Goal: Information Seeking & Learning: Learn about a topic

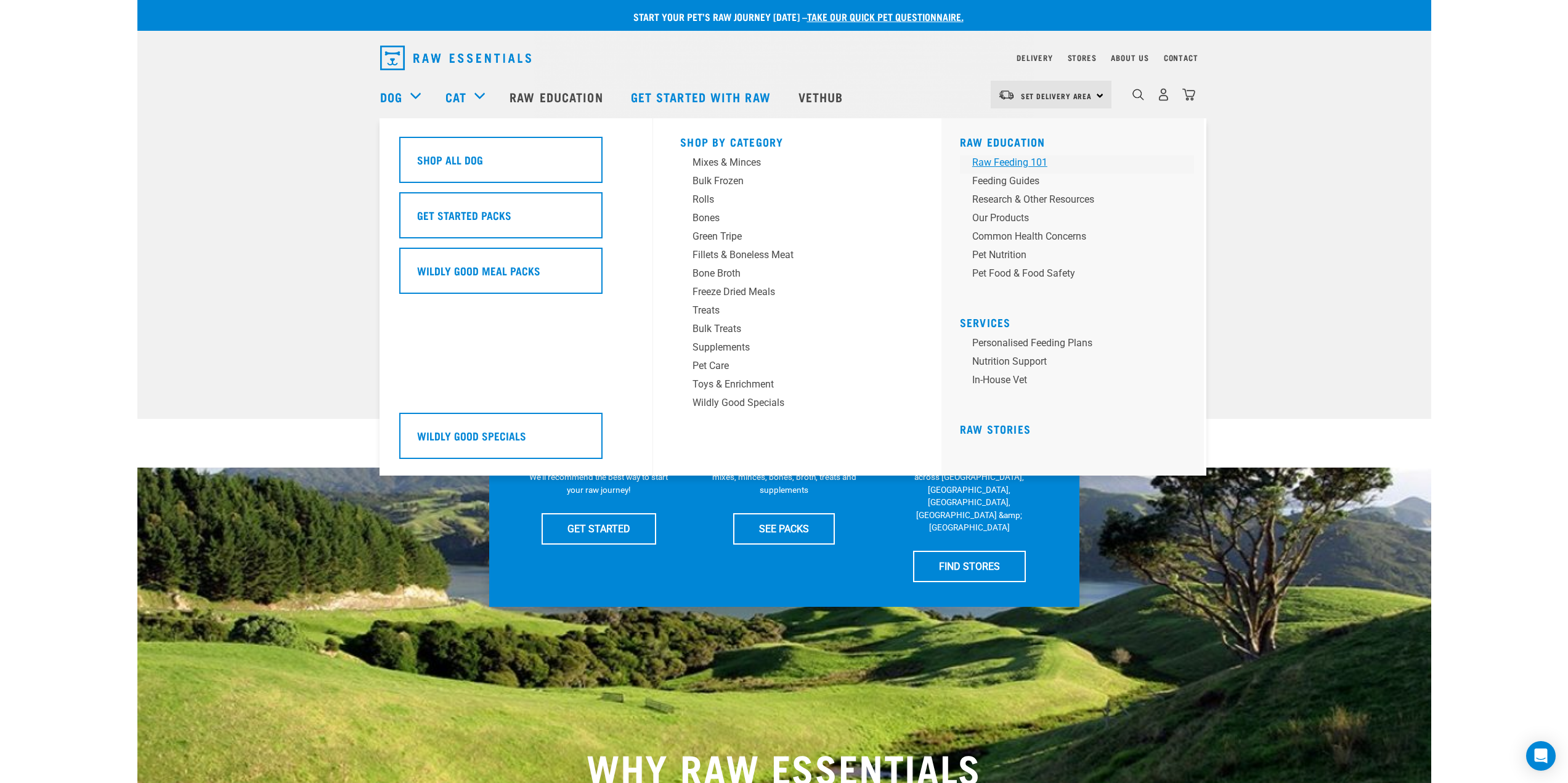
click at [1020, 157] on div "Raw Feeding 101" at bounding box center [1068, 162] width 192 height 14
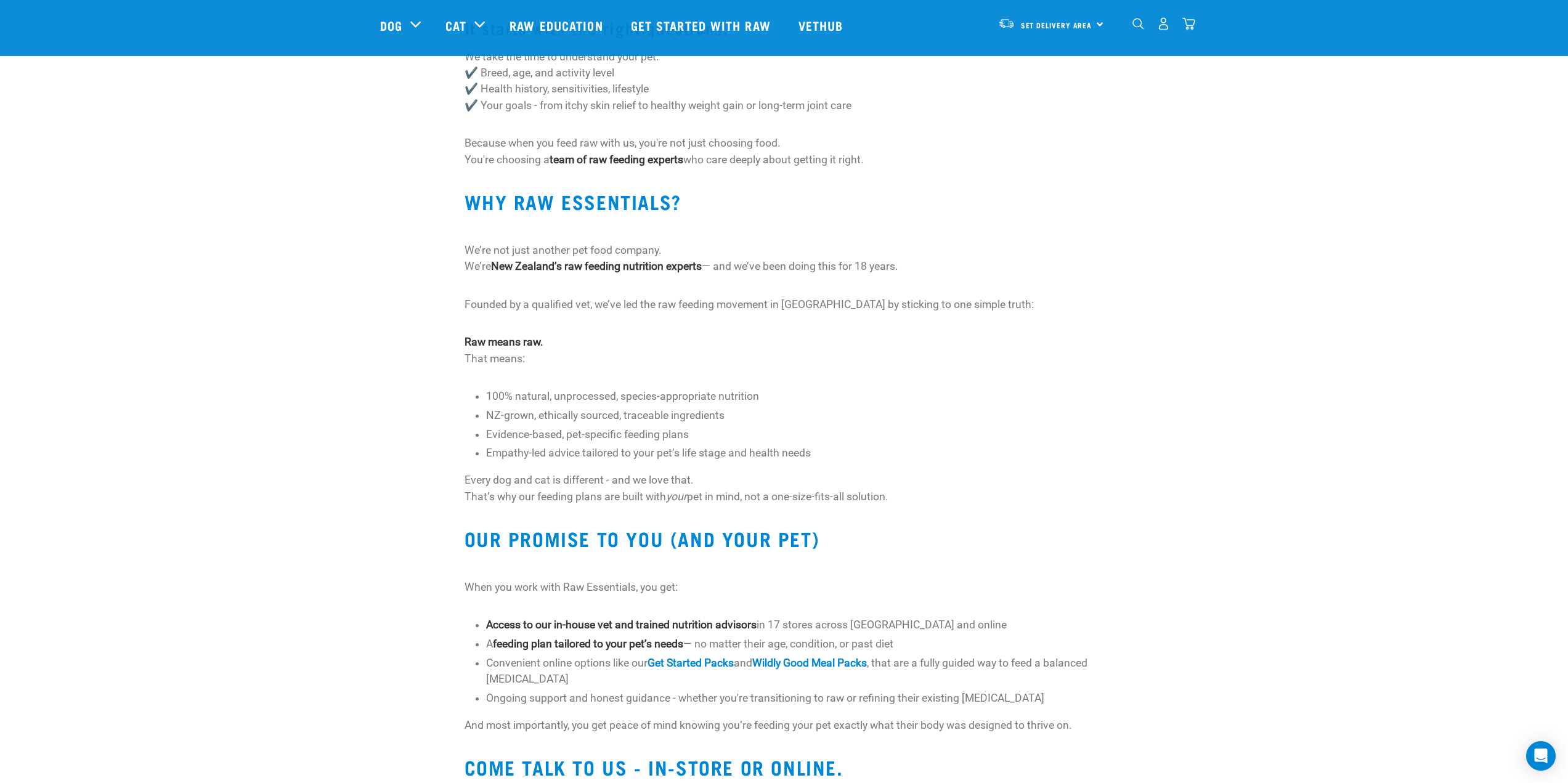
scroll to position [246, 0]
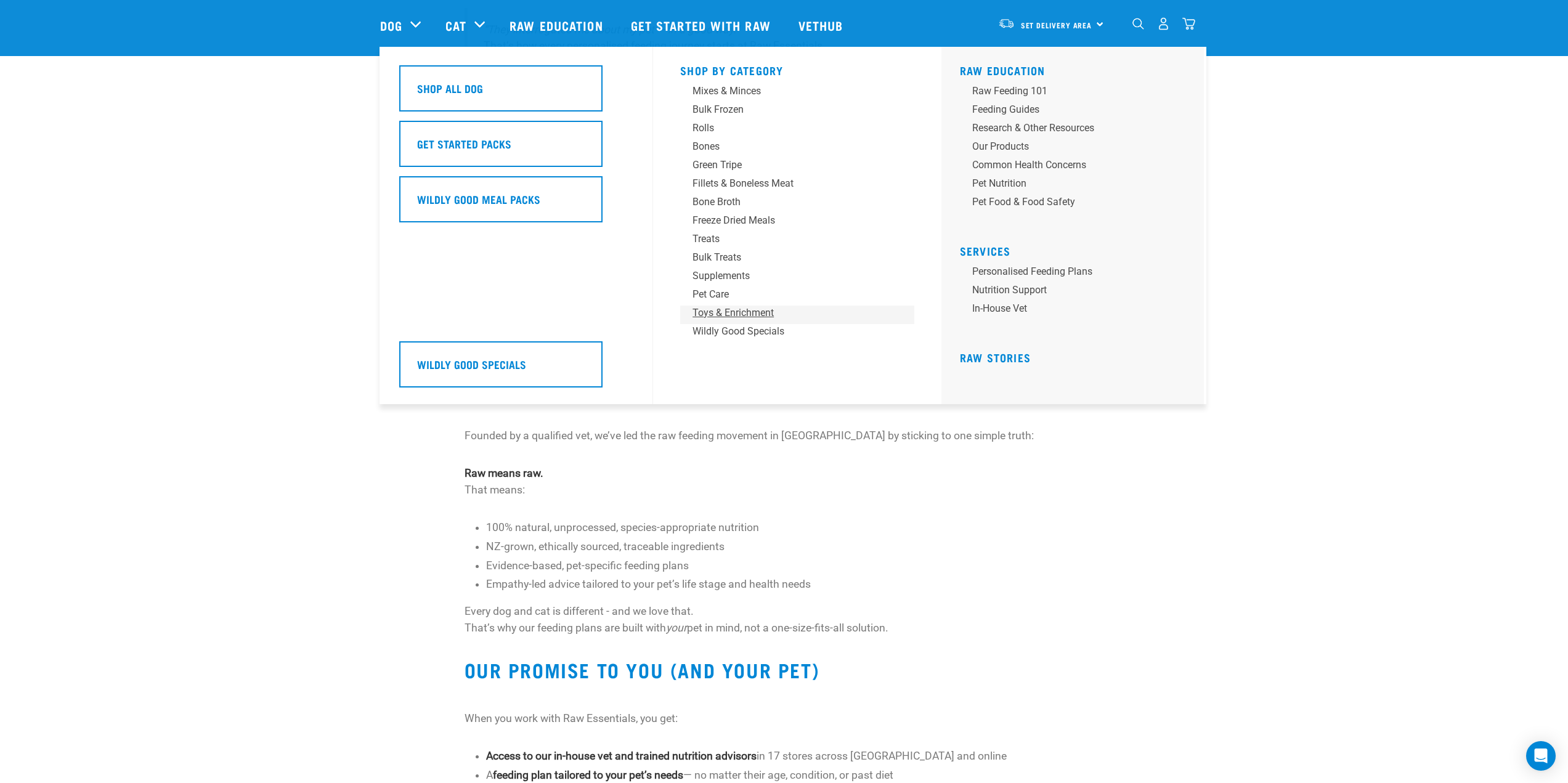
click at [727, 313] on div "Toys & Enrichment" at bounding box center [788, 313] width 192 height 14
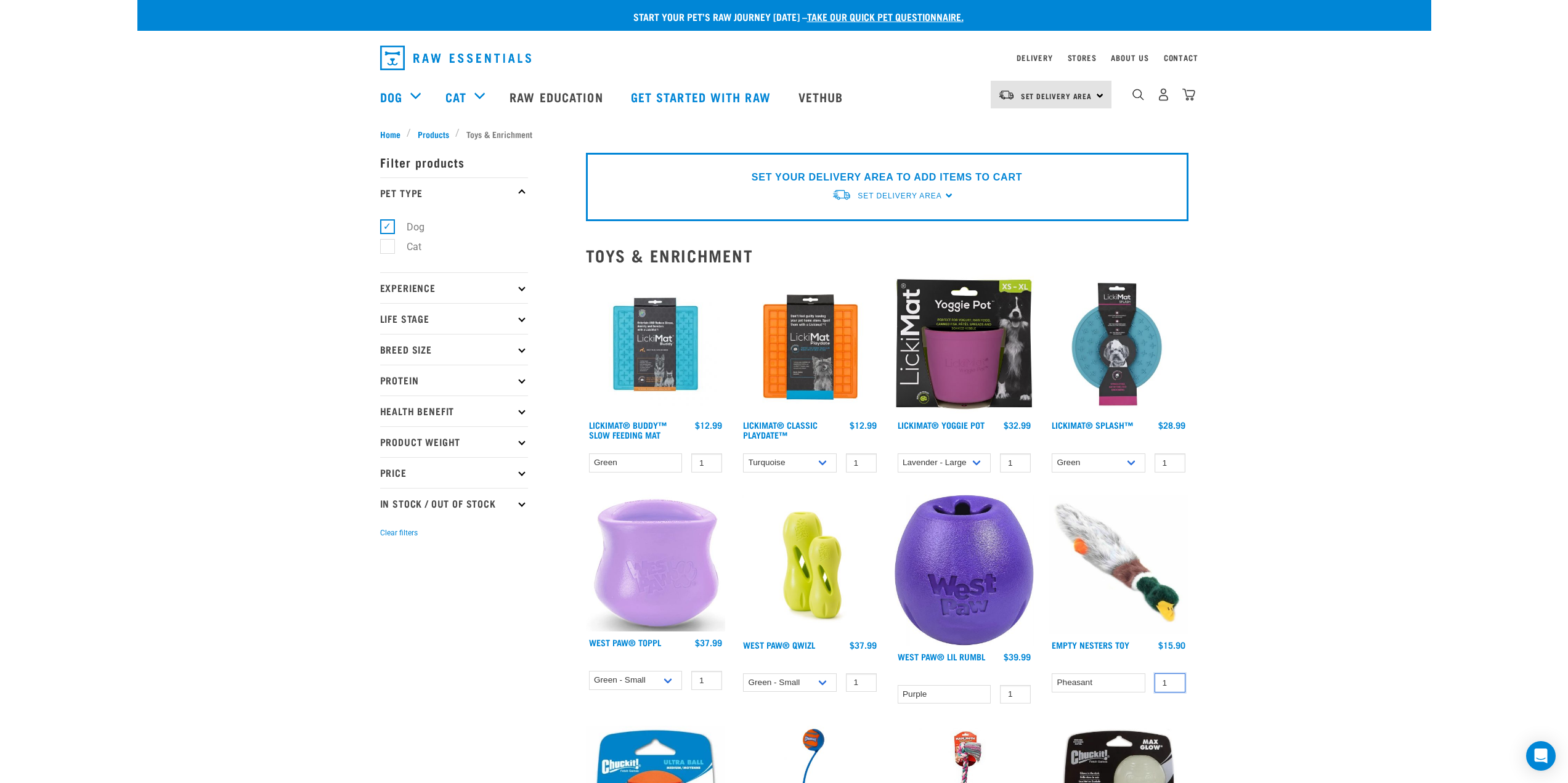
click at [1422, 671] on div "Start your pet’s raw journey today – take our quick pet questionnaire. Delivery…" at bounding box center [784, 505] width 1294 height 1010
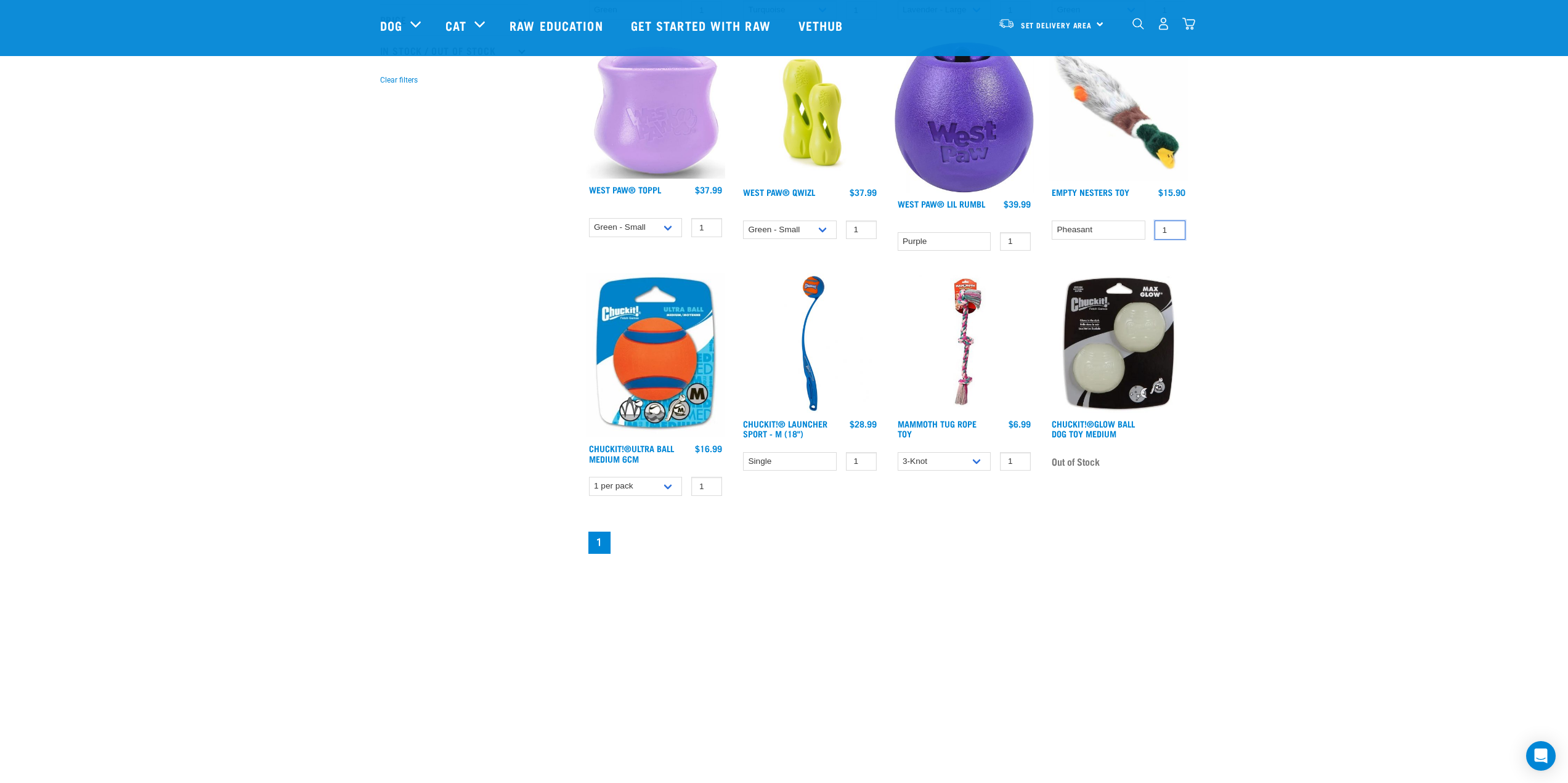
scroll to position [370, 0]
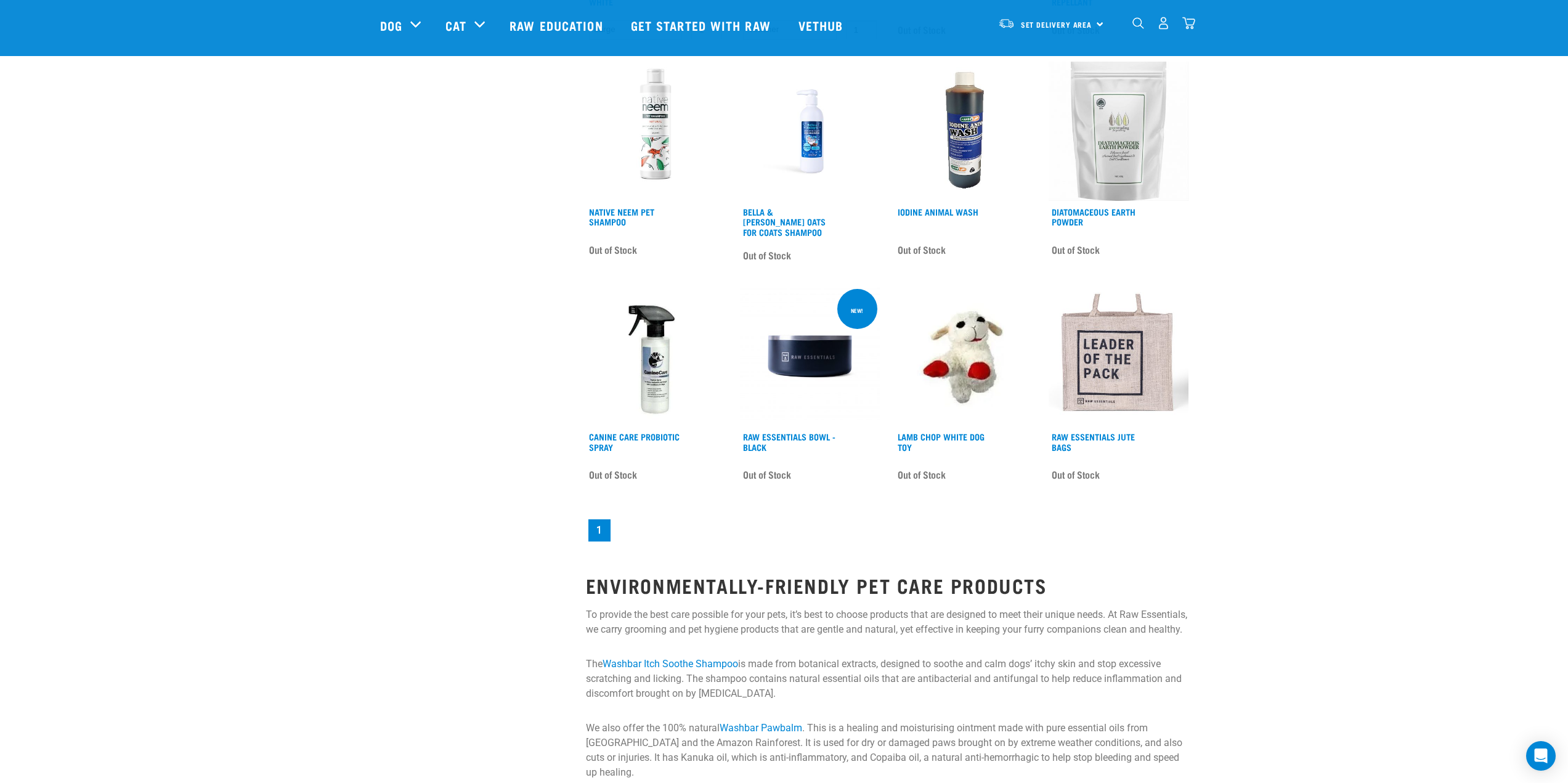
scroll to position [1664, 0]
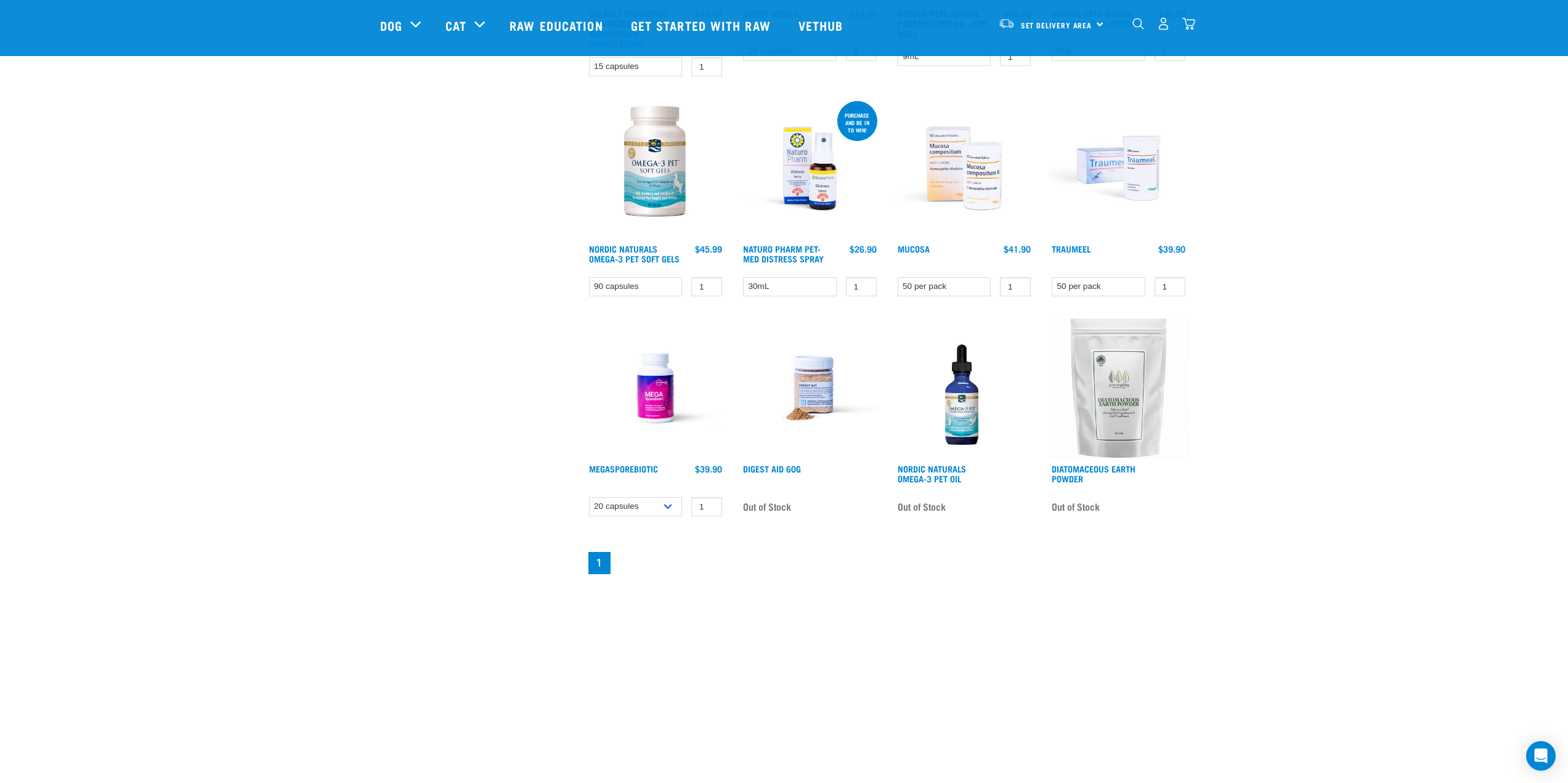
scroll to position [555, 0]
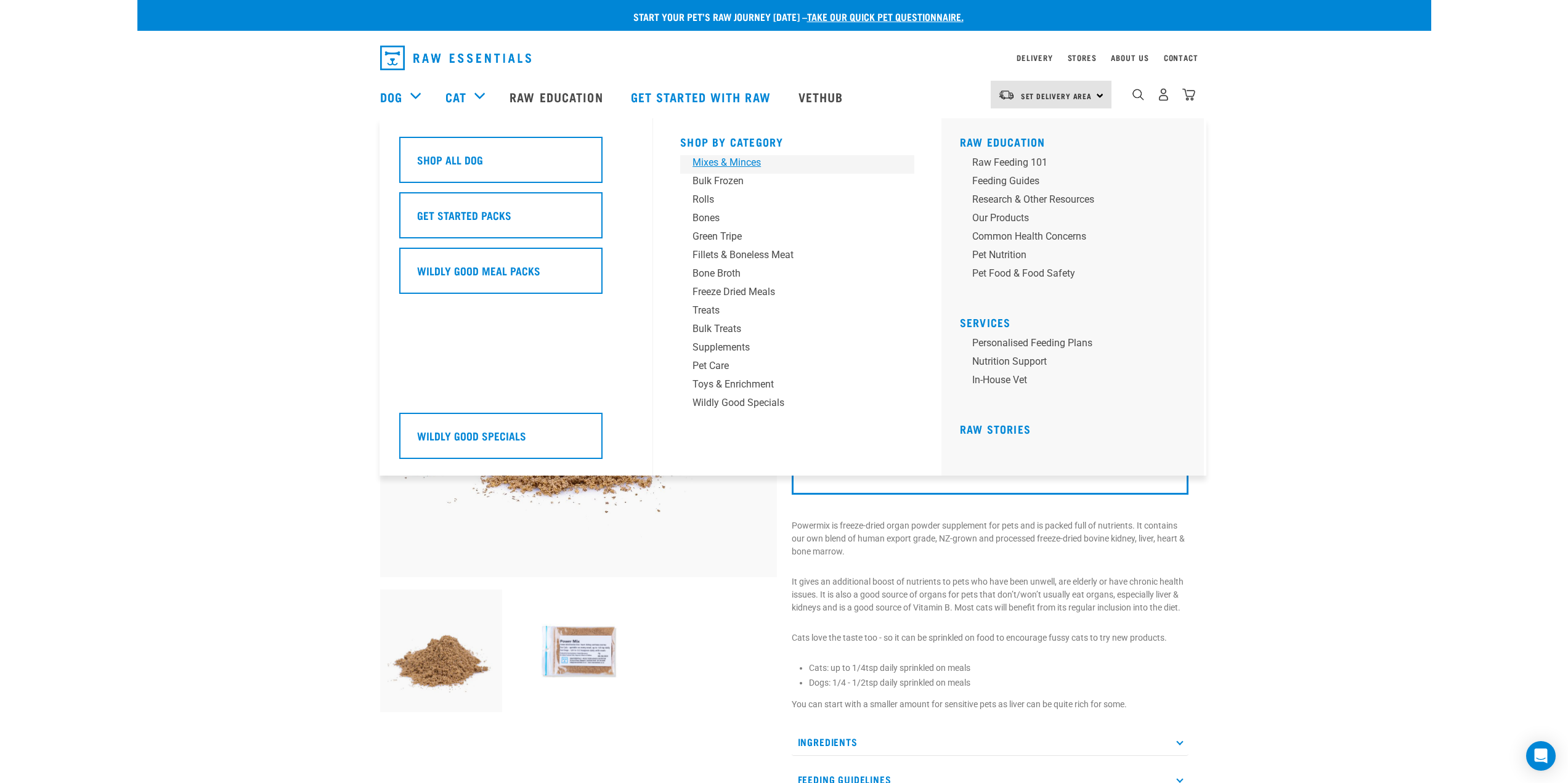
click at [717, 163] on div "Mixes & Minces" at bounding box center [788, 162] width 192 height 14
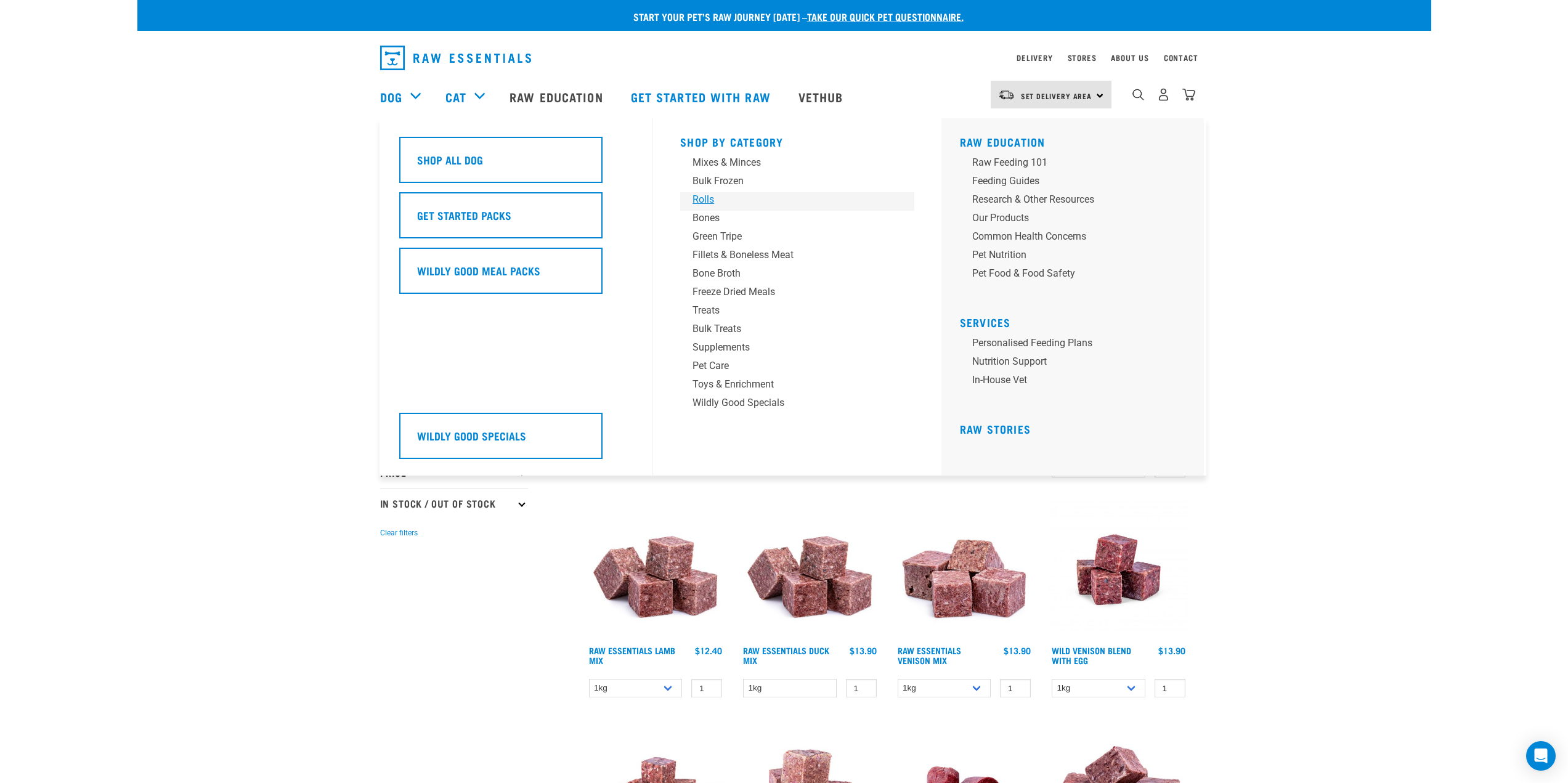
click at [710, 201] on div "Rolls" at bounding box center [788, 199] width 192 height 14
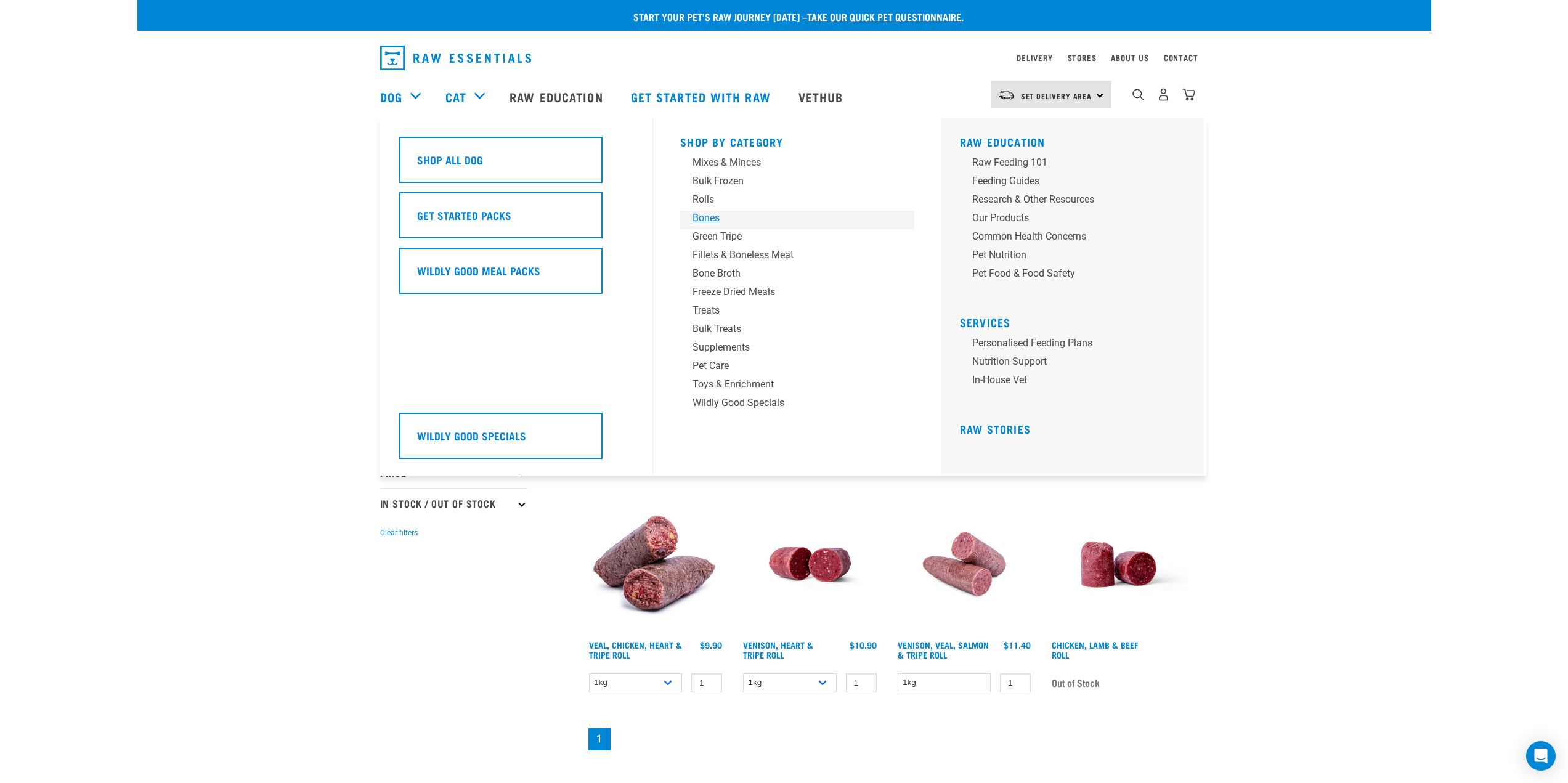
click at [706, 214] on div "Bones" at bounding box center [788, 217] width 192 height 14
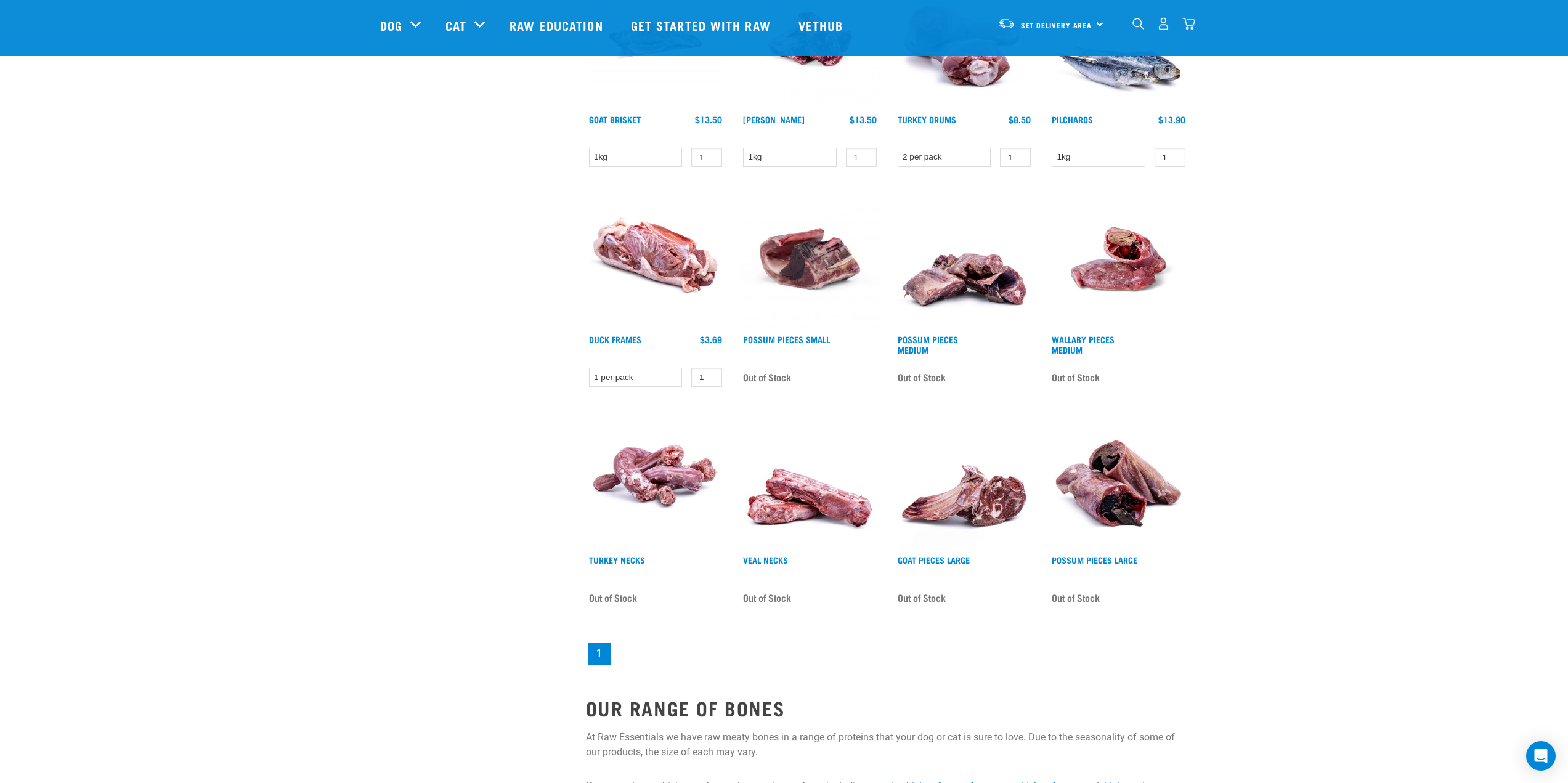
scroll to position [987, 0]
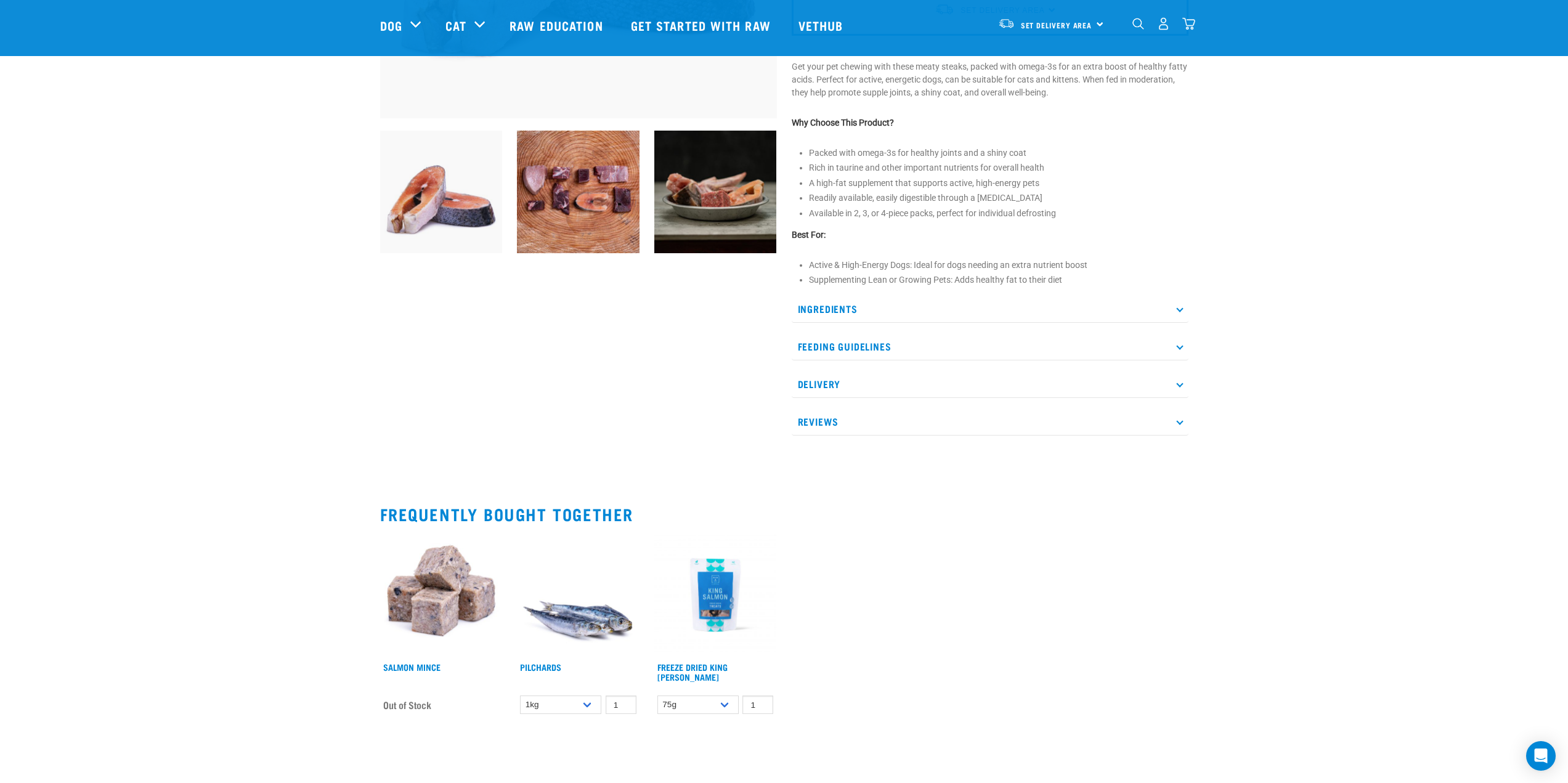
scroll to position [370, 0]
click at [858, 306] on p "Ingredients" at bounding box center [989, 308] width 397 height 28
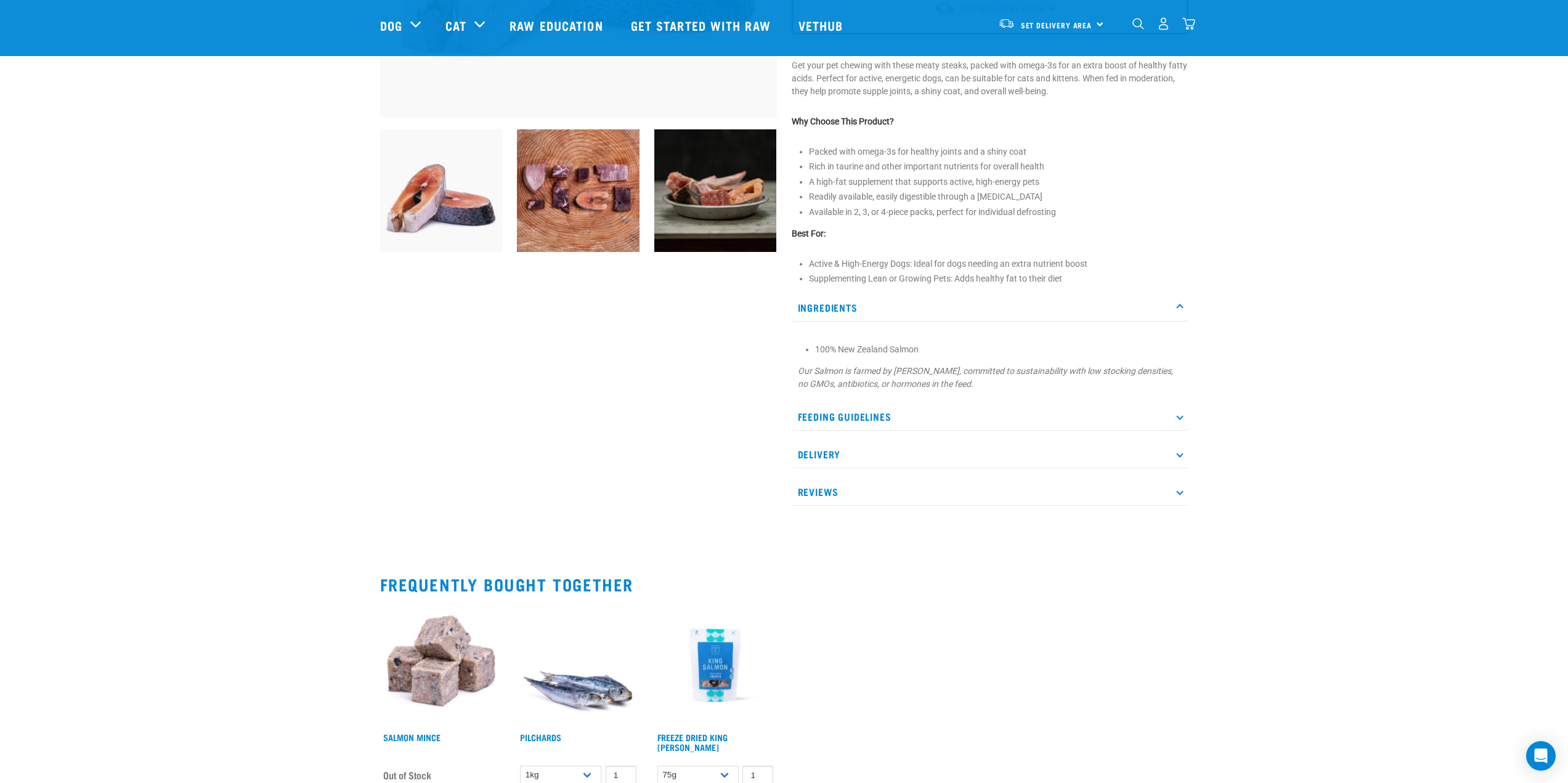
click at [858, 306] on p "Ingredients" at bounding box center [989, 308] width 397 height 28
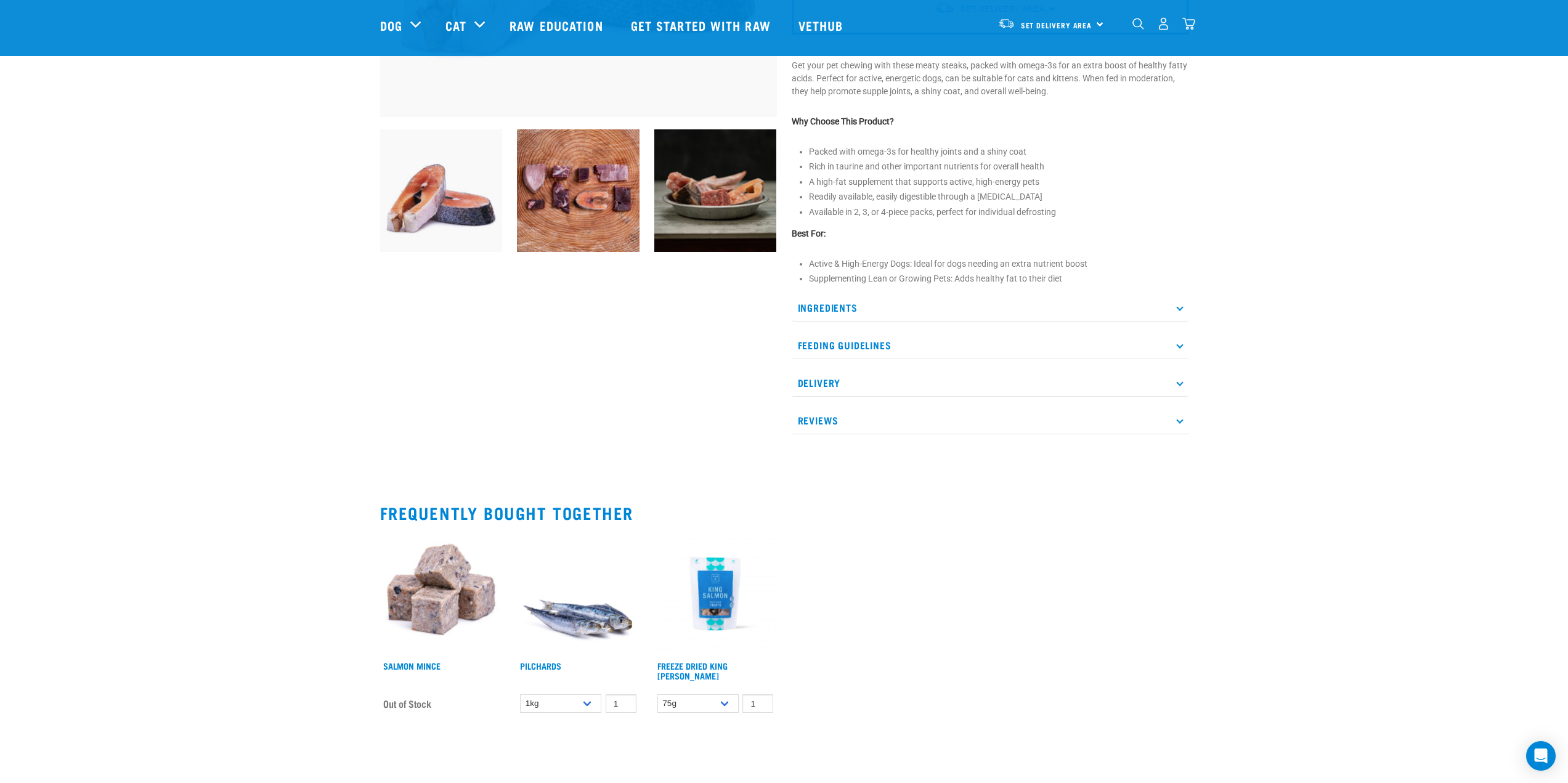
click at [860, 334] on p "Feeding Guidelines" at bounding box center [989, 345] width 397 height 28
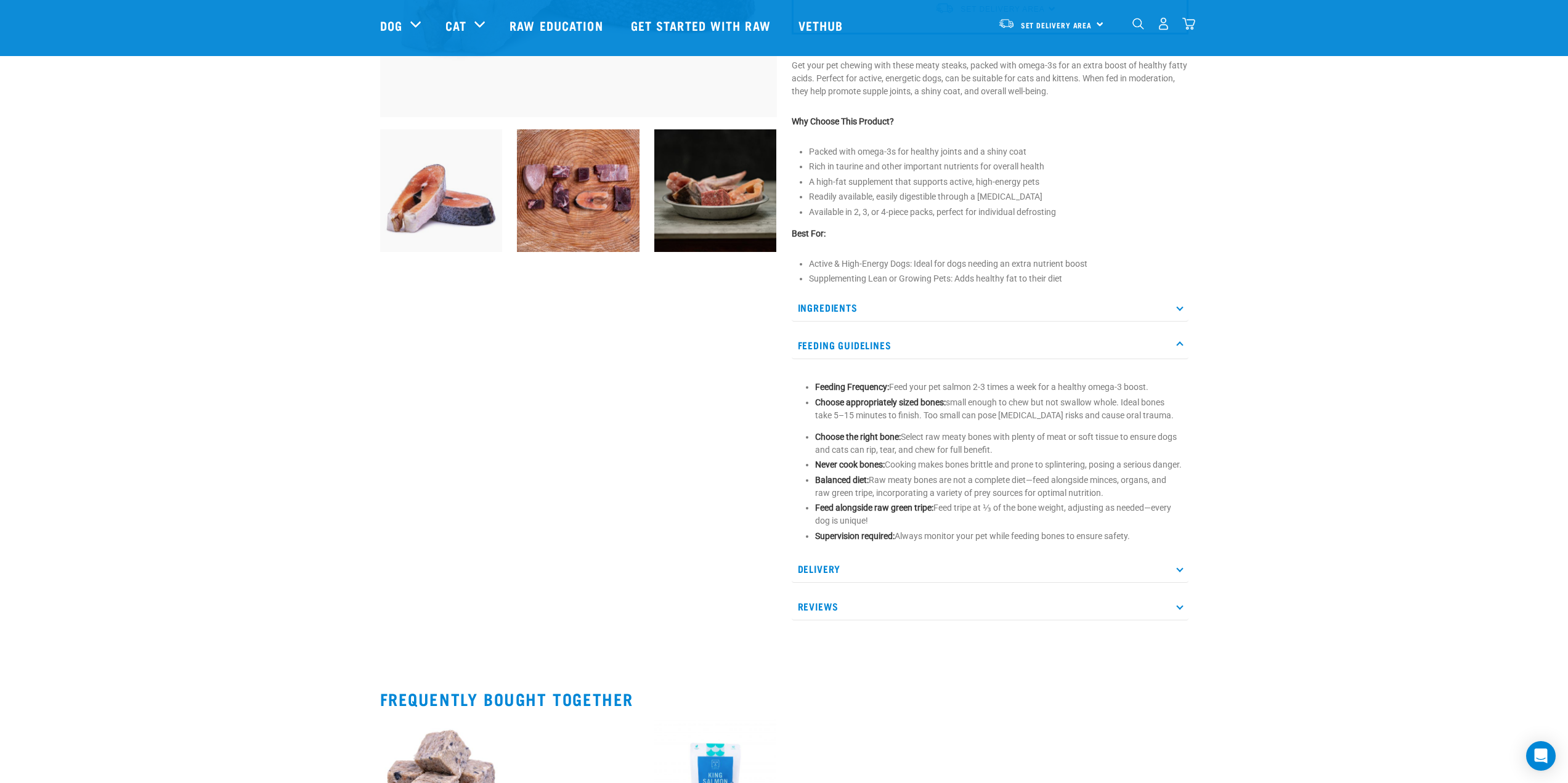
click at [853, 583] on p "Delivery" at bounding box center [989, 569] width 397 height 28
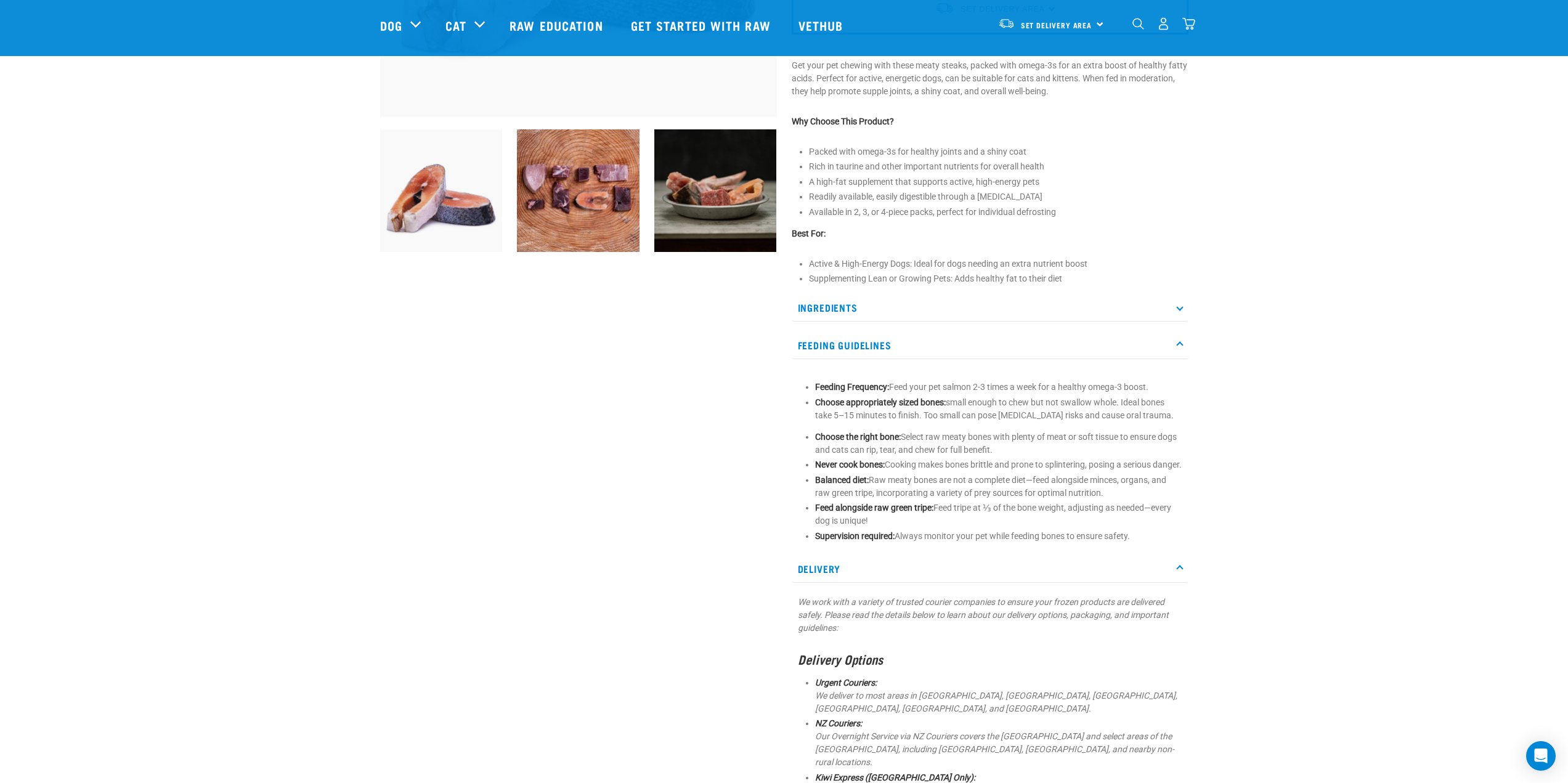
click at [852, 583] on p "Delivery" at bounding box center [989, 569] width 397 height 28
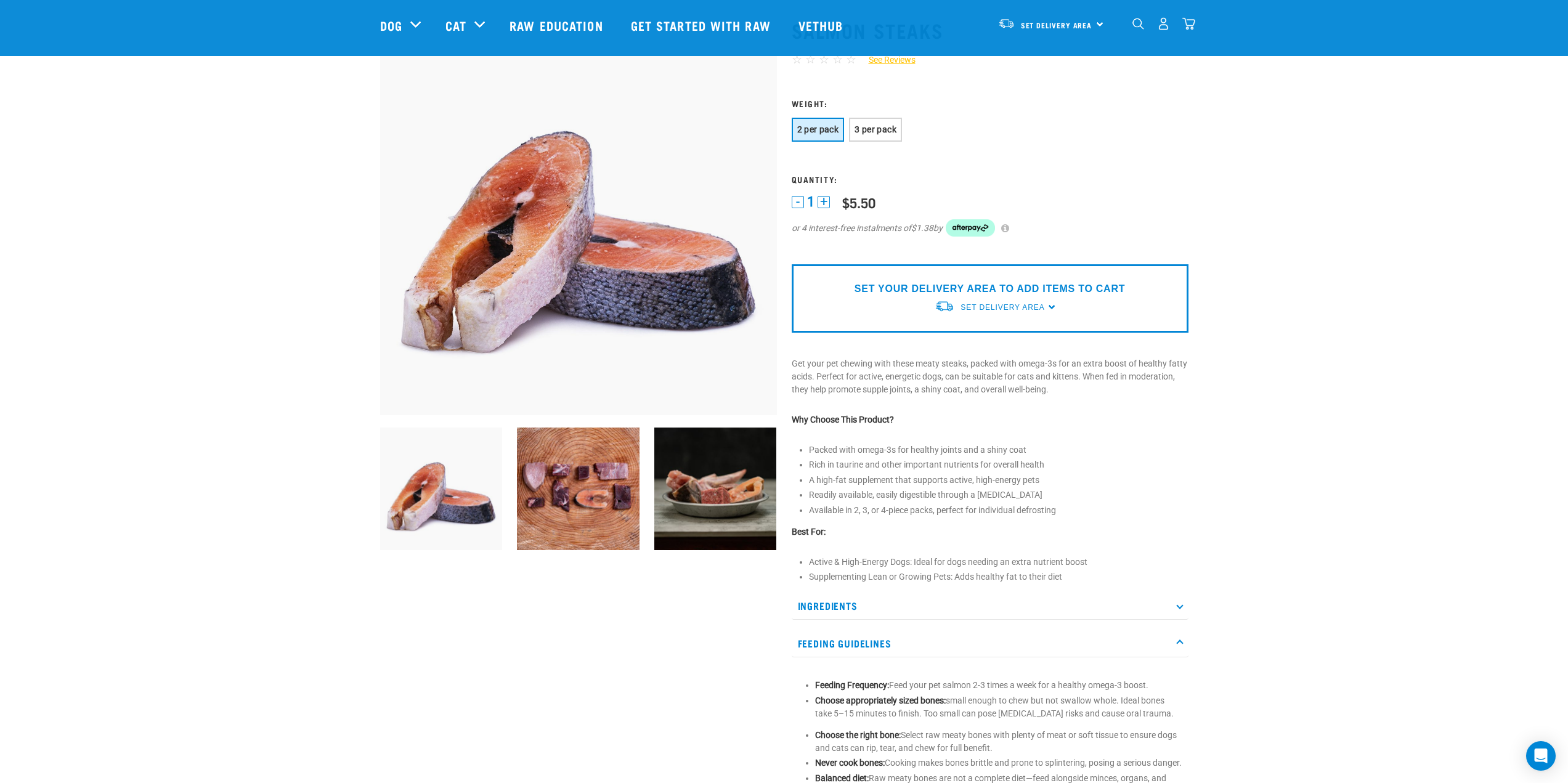
scroll to position [62, 0]
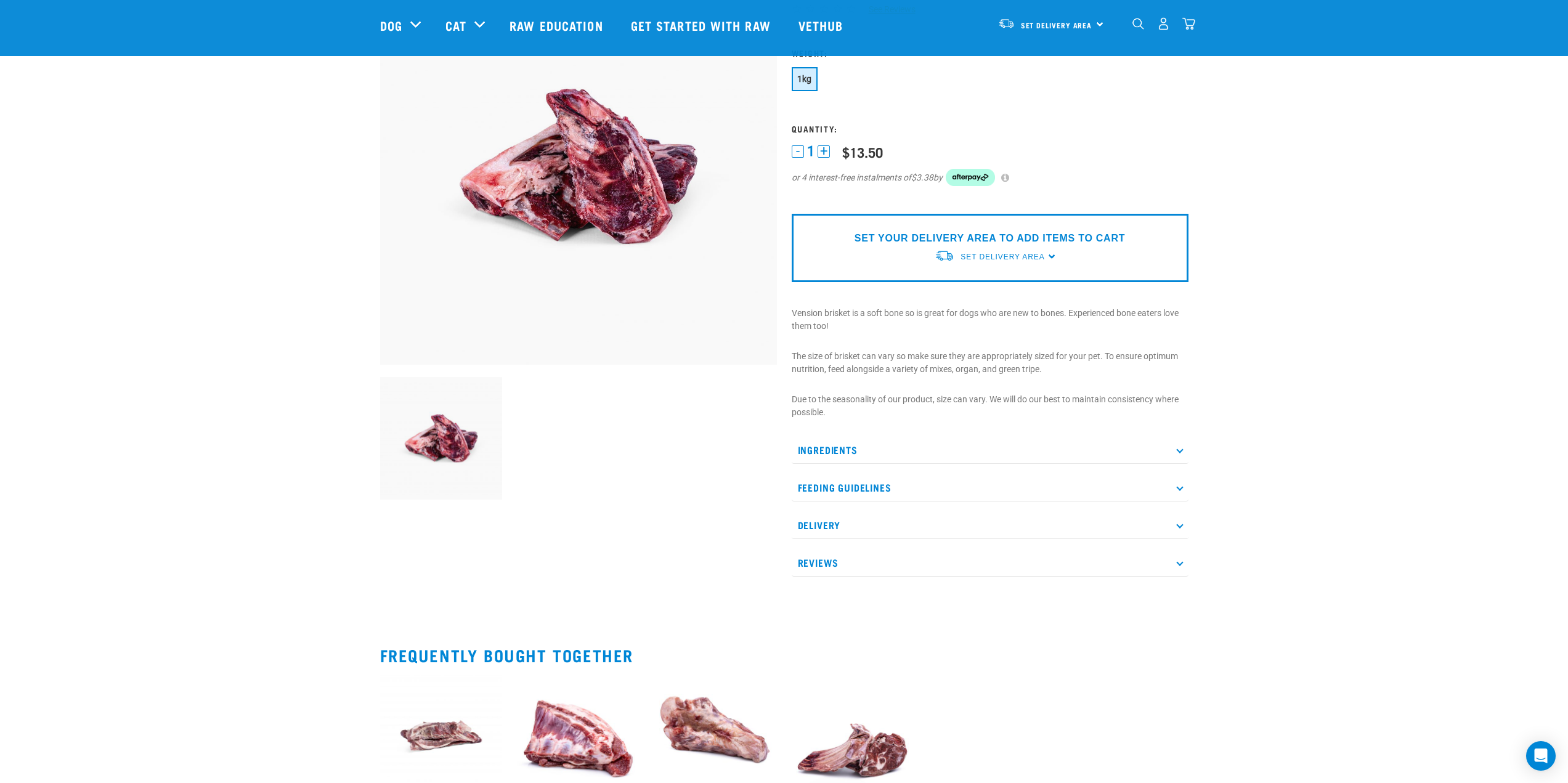
scroll to position [124, 0]
click at [913, 448] on p "Ingredients" at bounding box center [989, 449] width 397 height 28
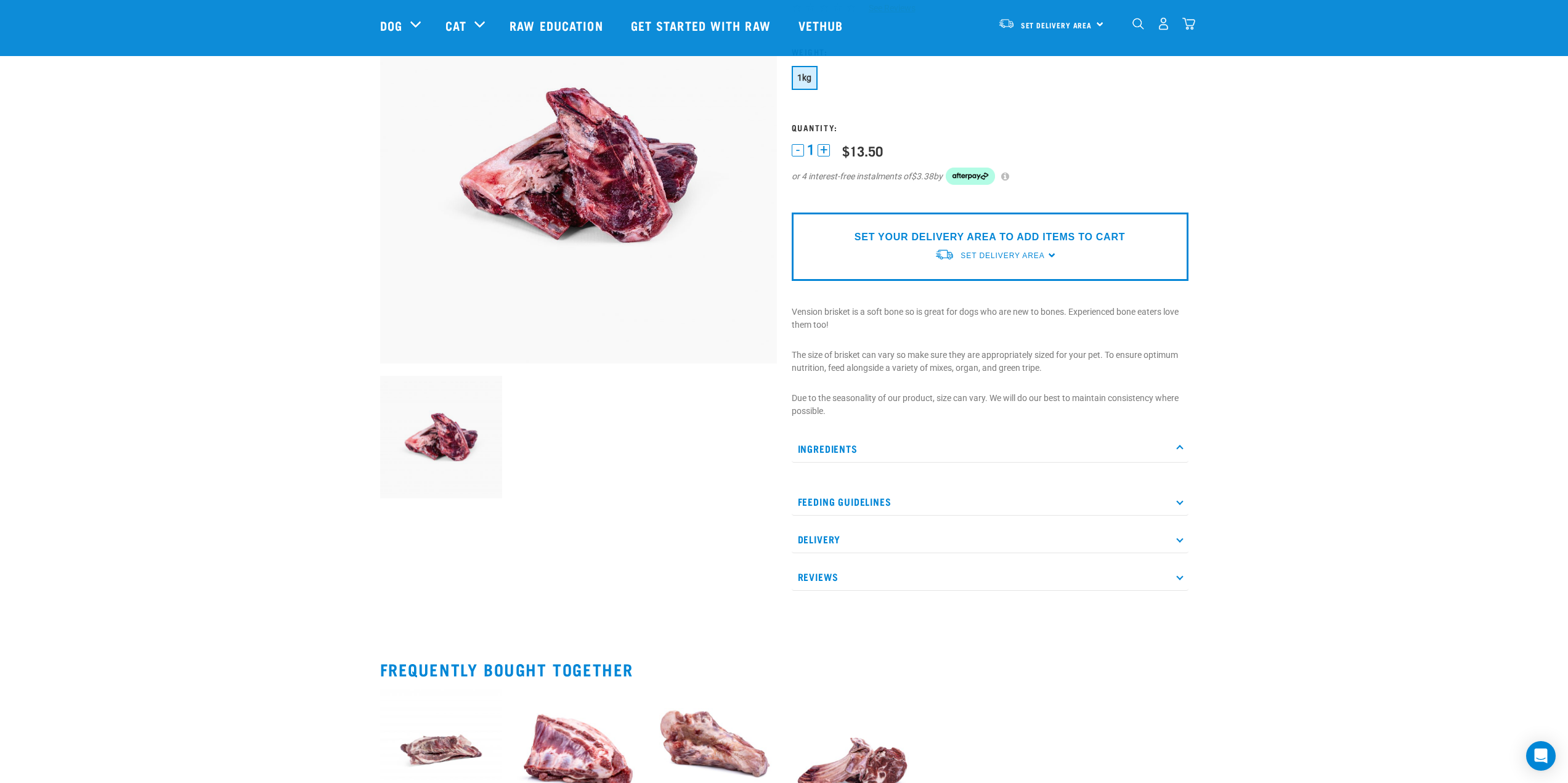
click at [880, 451] on p "Ingredients" at bounding box center [989, 449] width 397 height 28
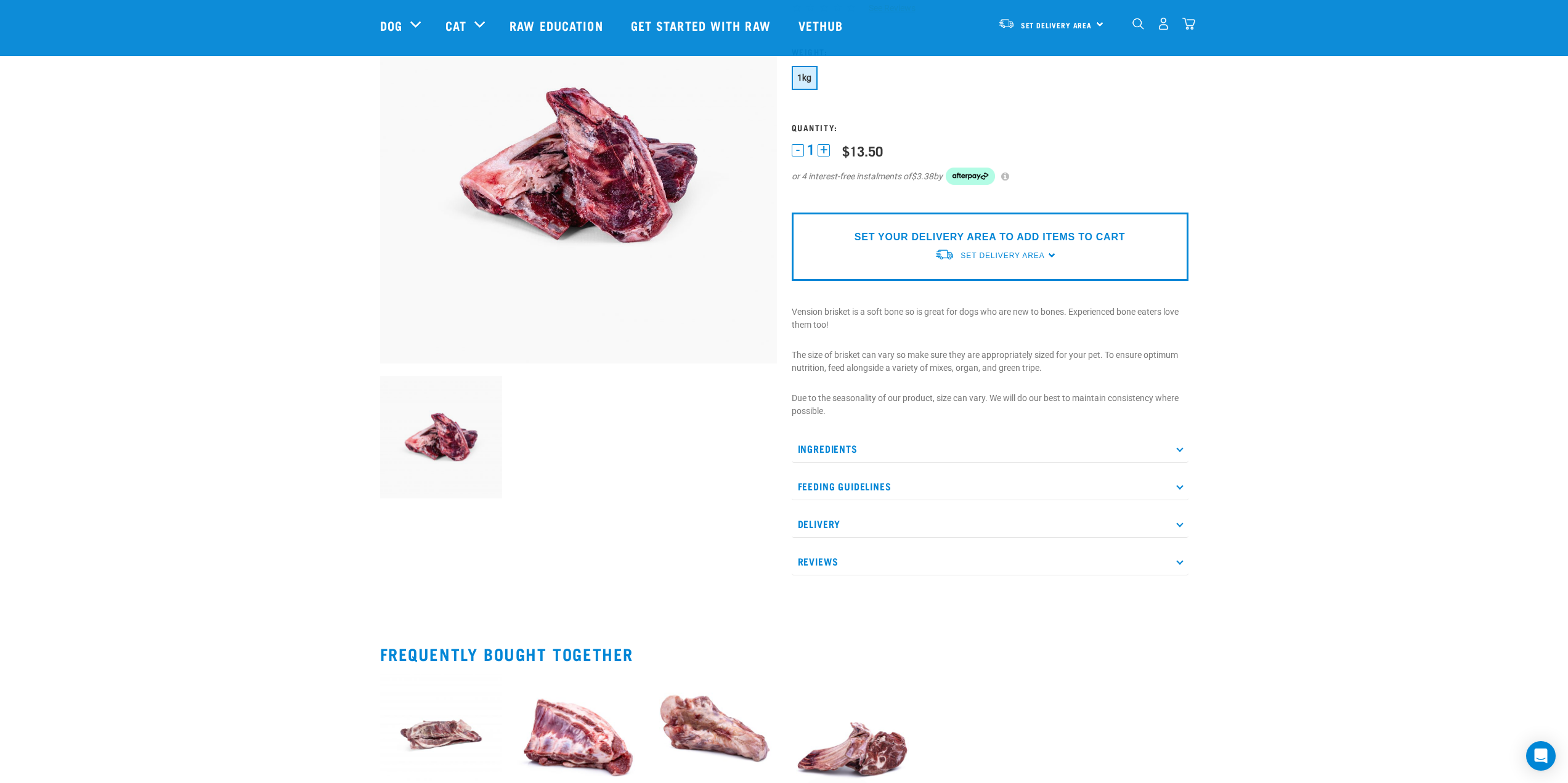
click at [870, 480] on p "Feeding Guidelines" at bounding box center [989, 487] width 397 height 28
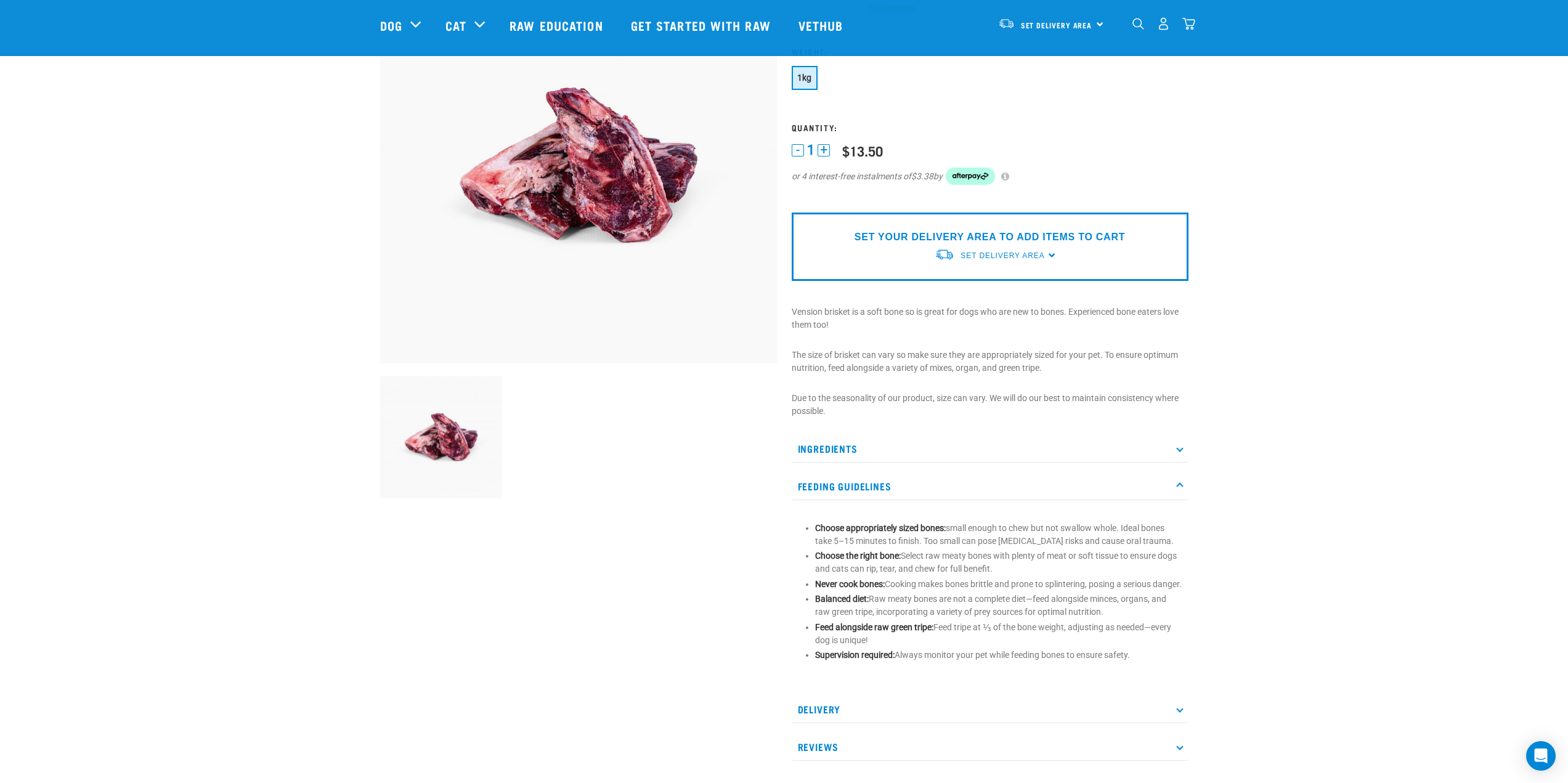
click at [870, 480] on p "Feeding Guidelines" at bounding box center [989, 487] width 397 height 28
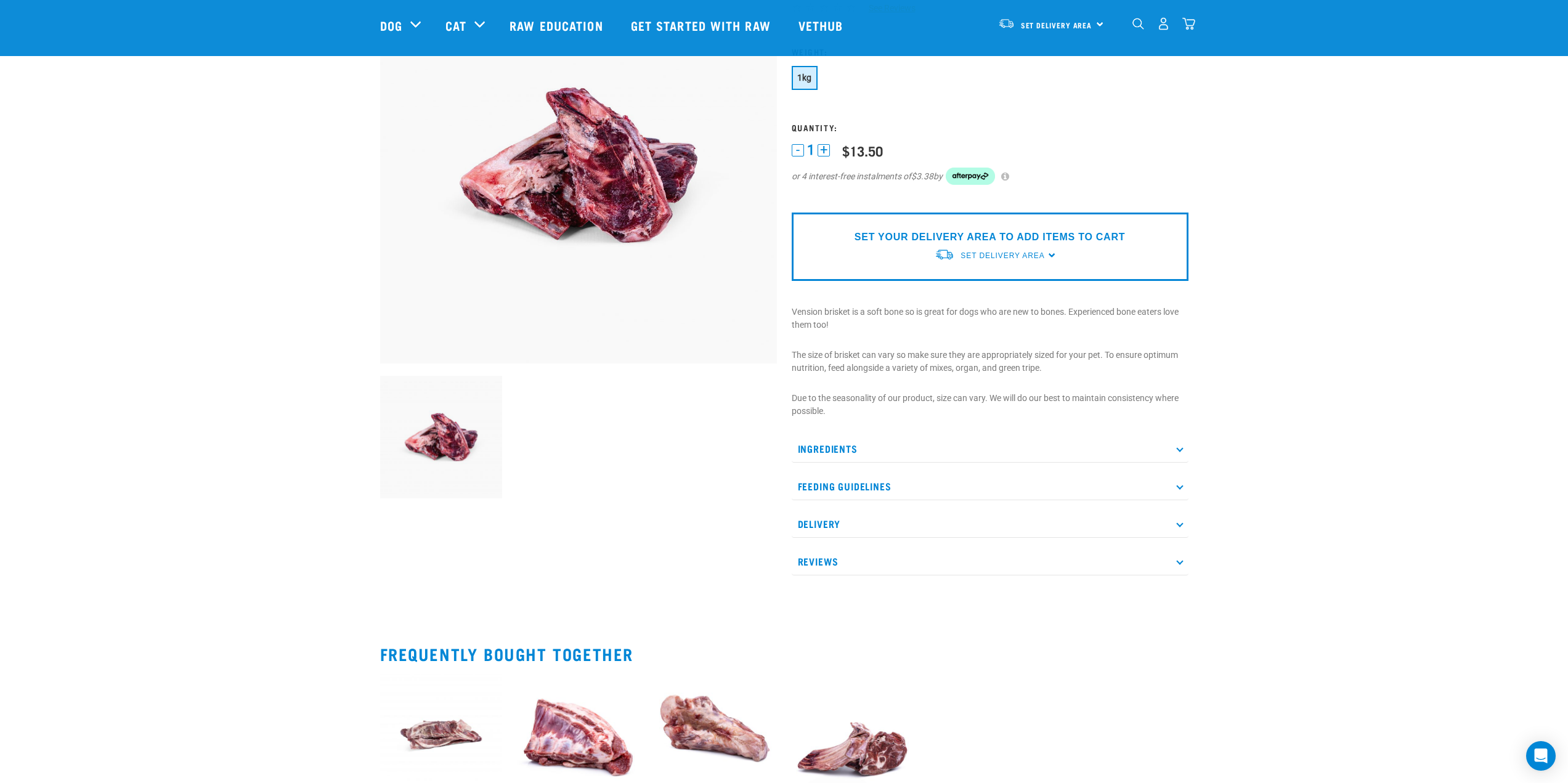
click at [839, 571] on p "Reviews" at bounding box center [989, 562] width 397 height 28
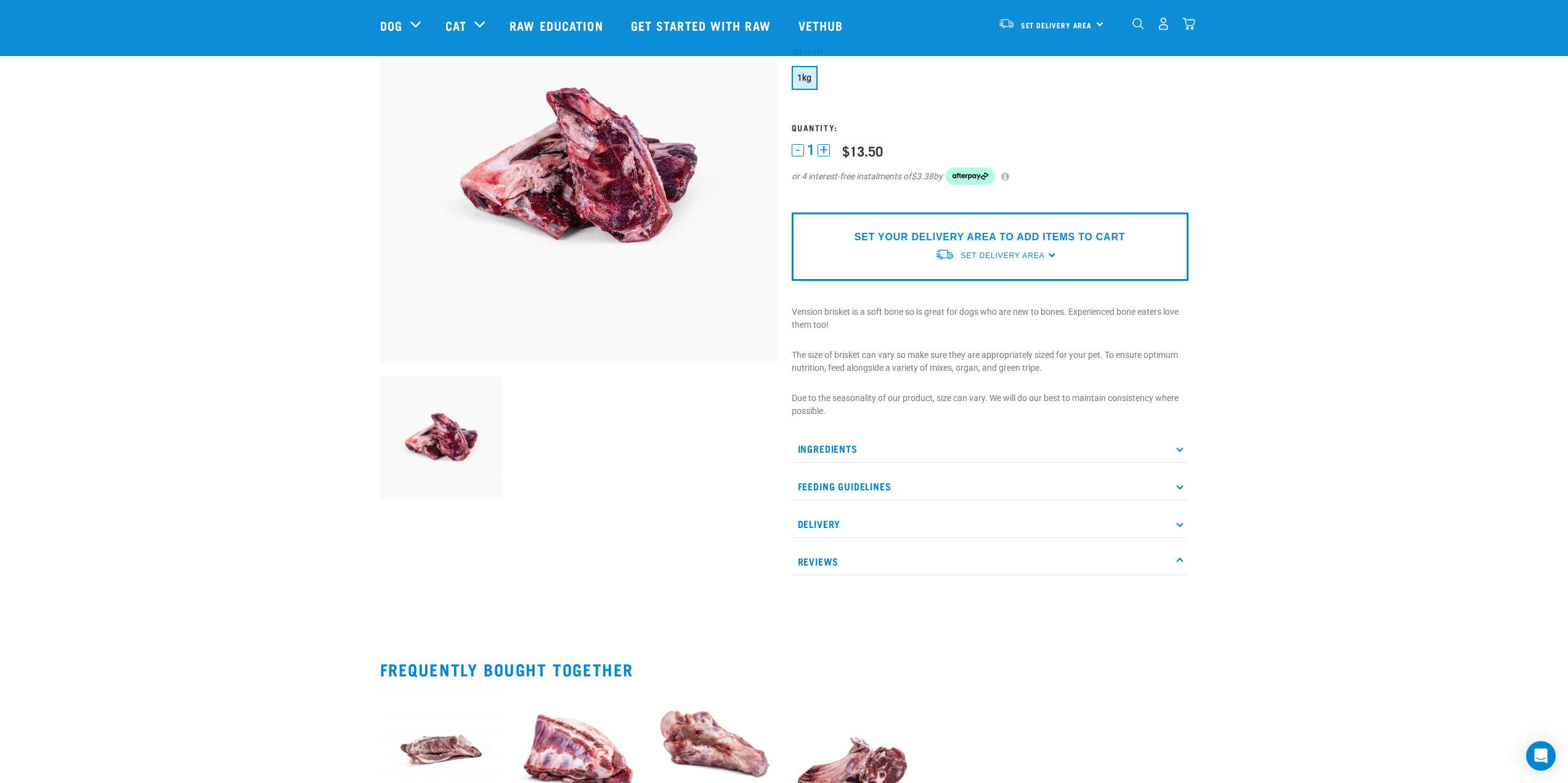
click at [839, 558] on p "Reviews" at bounding box center [989, 562] width 397 height 28
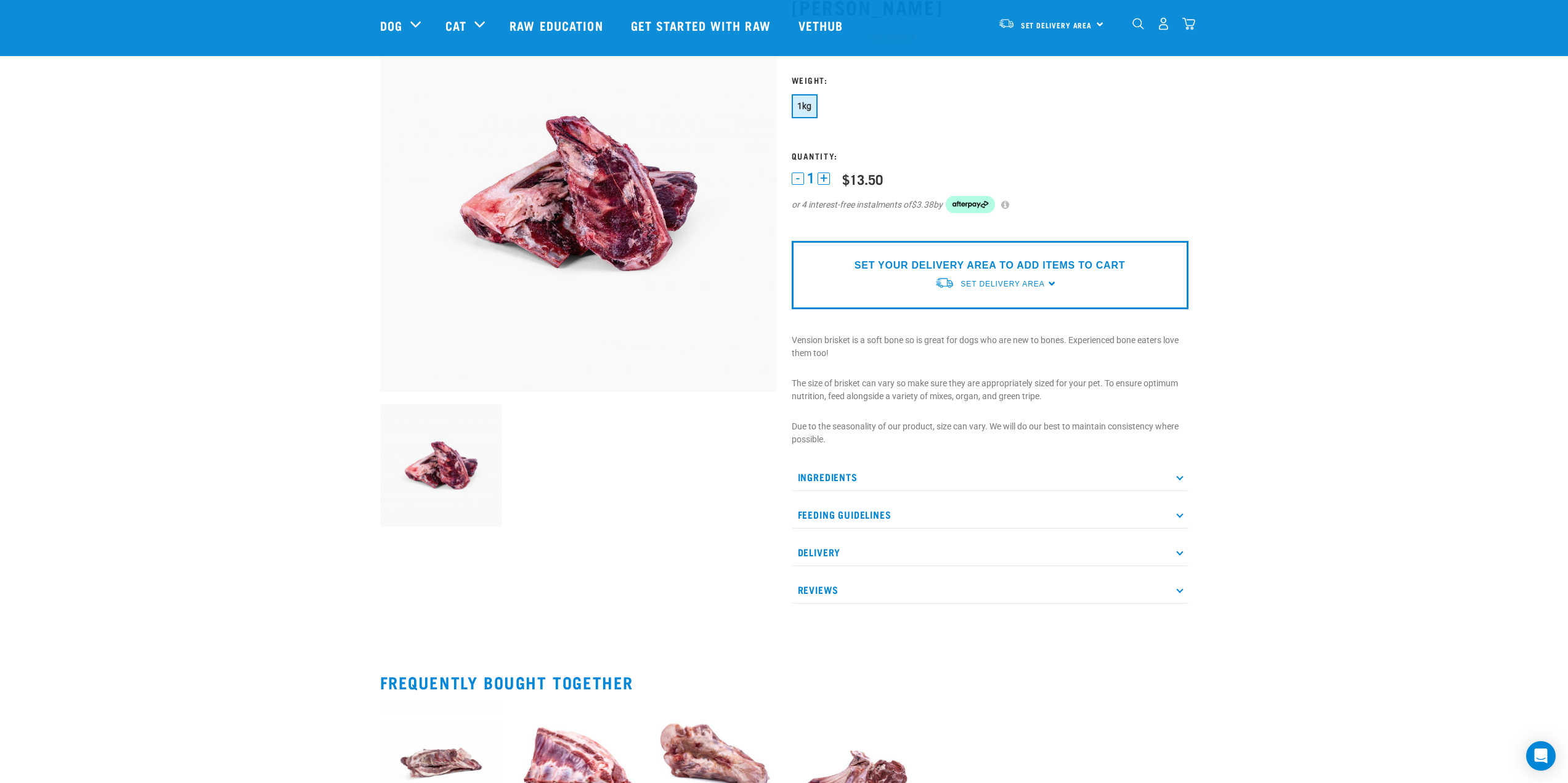
scroll to position [0, 0]
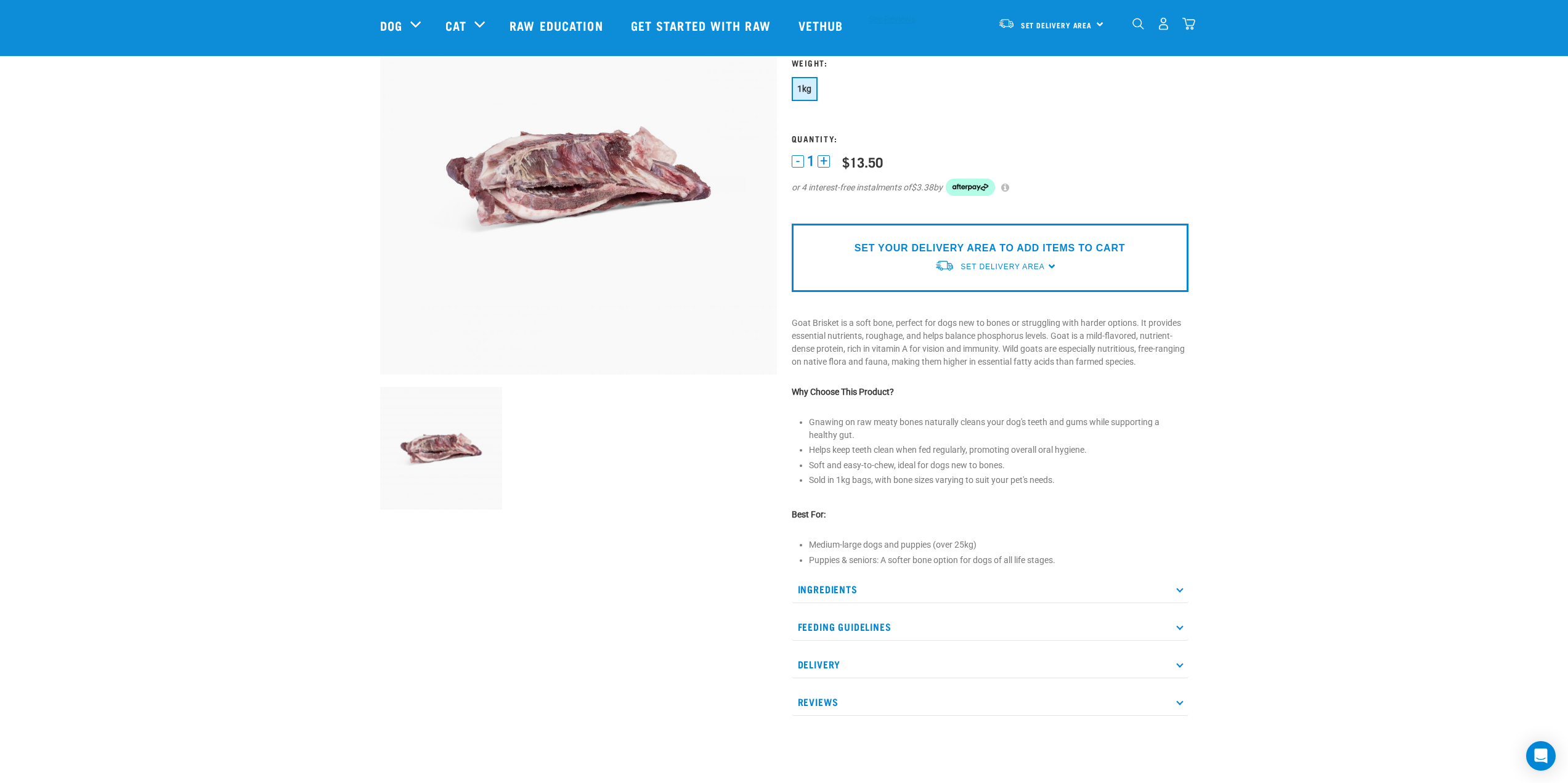
scroll to position [124, 0]
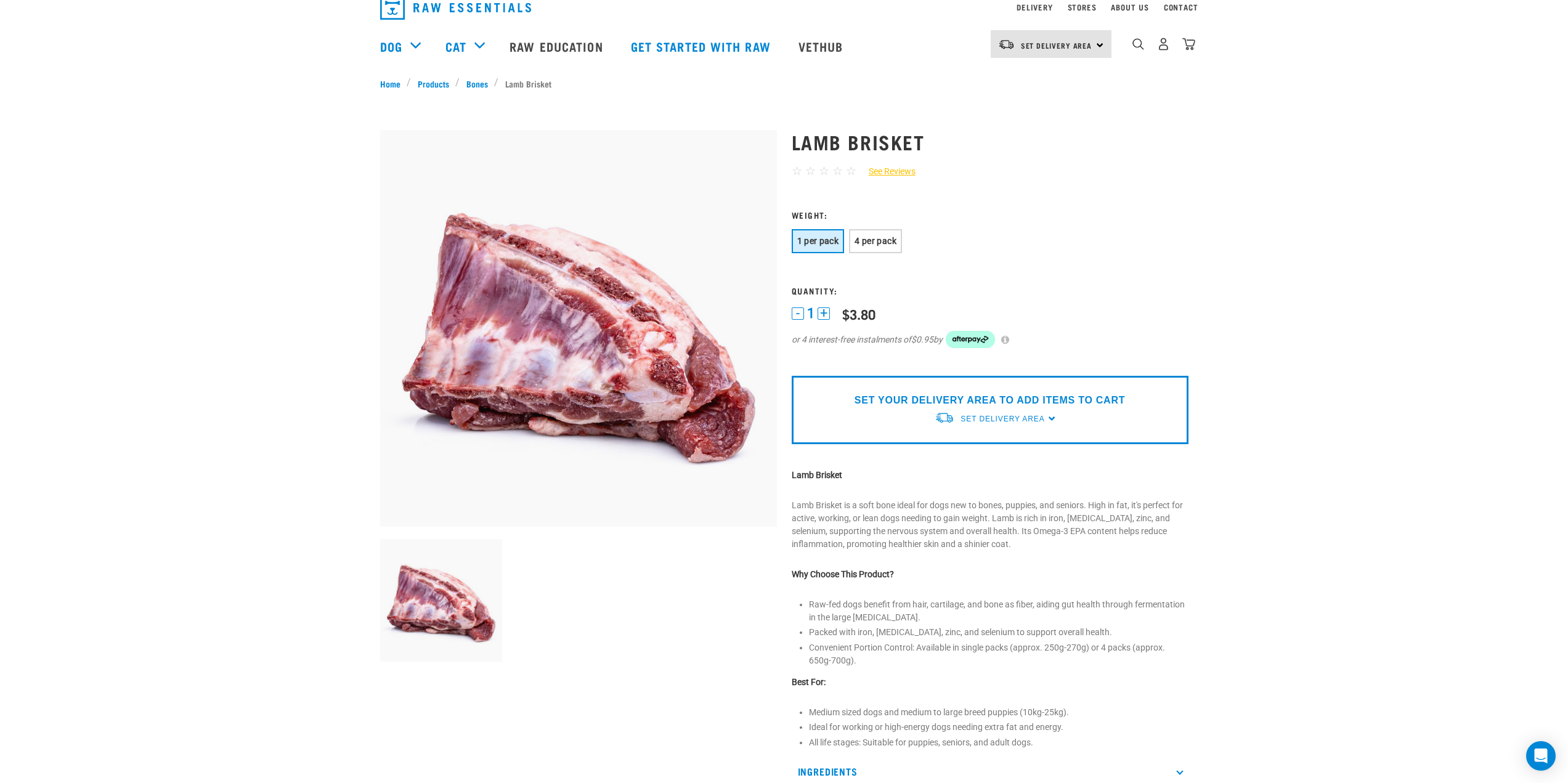
scroll to position [62, 0]
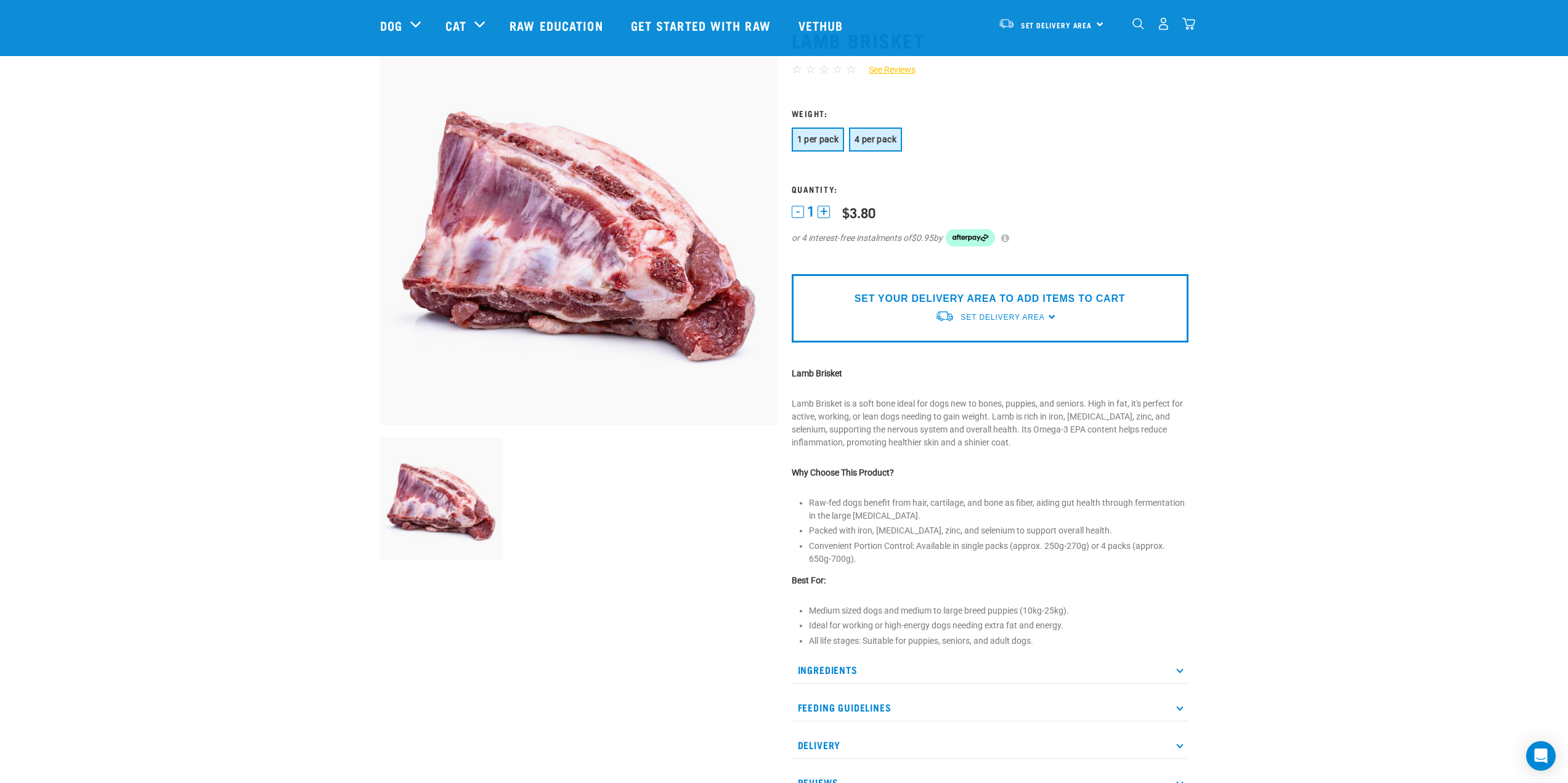
click at [887, 137] on span "4 per pack" at bounding box center [875, 139] width 41 height 10
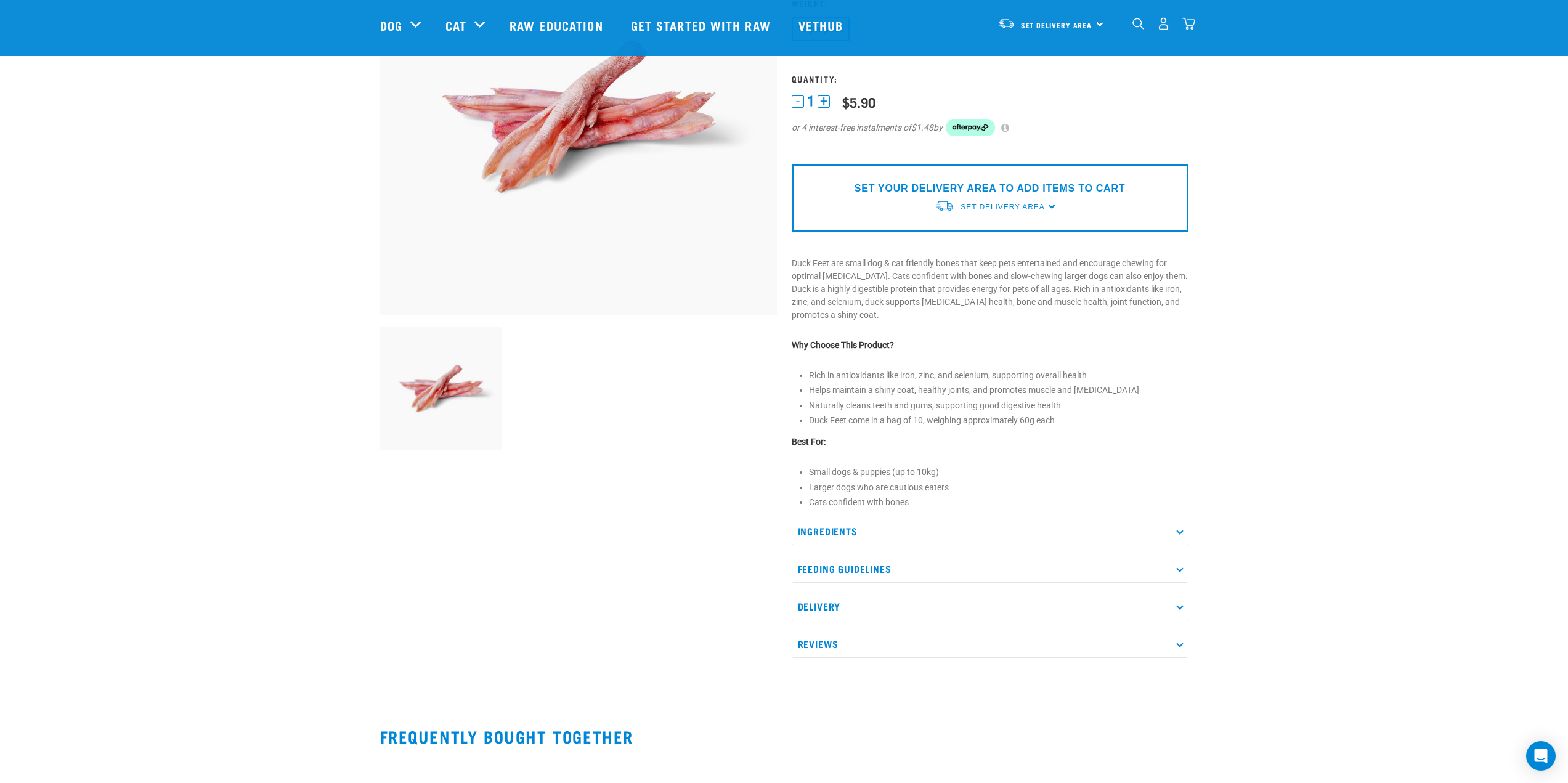
scroll to position [185, 0]
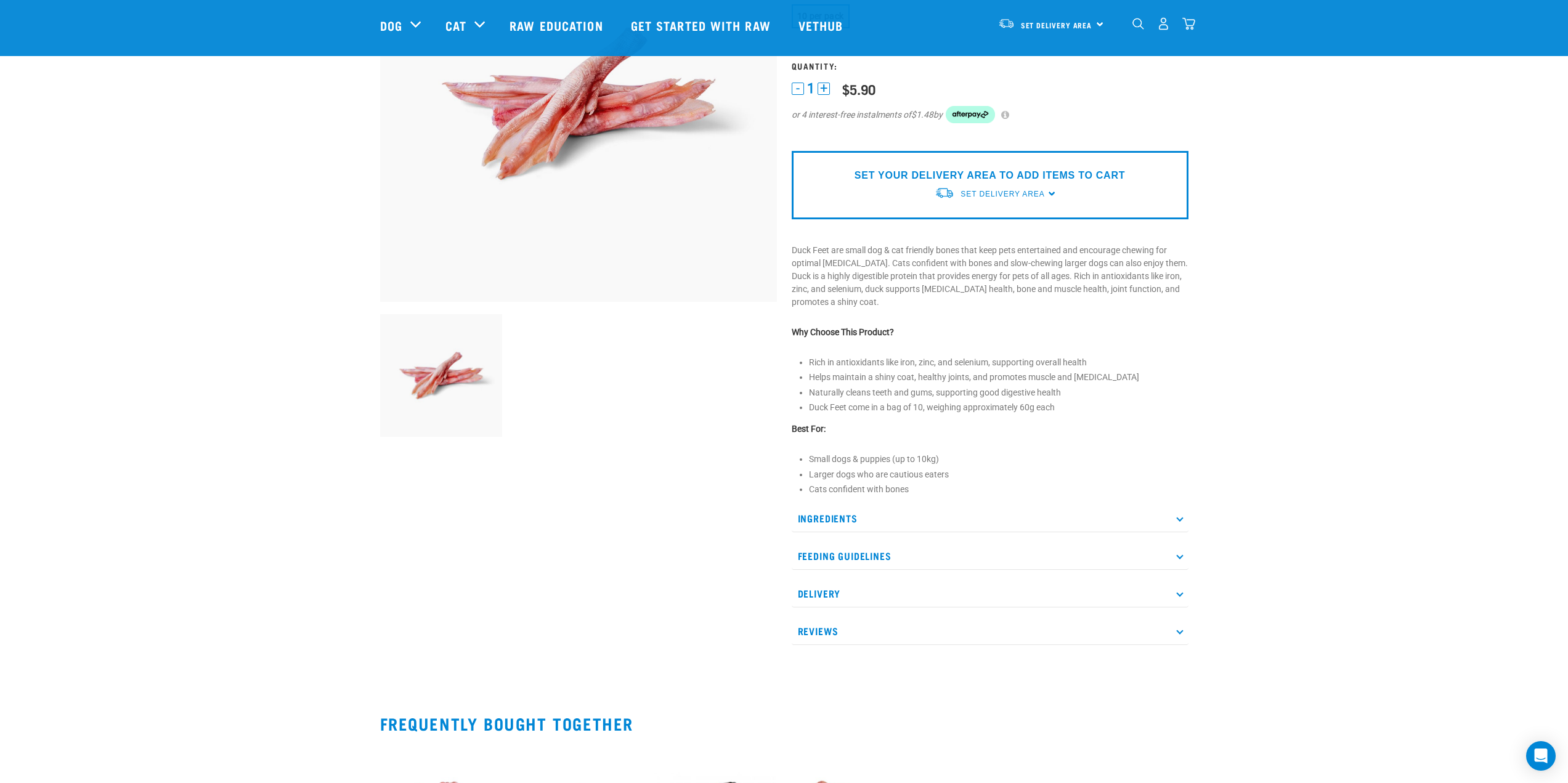
click at [900, 524] on p "Ingredients" at bounding box center [989, 518] width 397 height 28
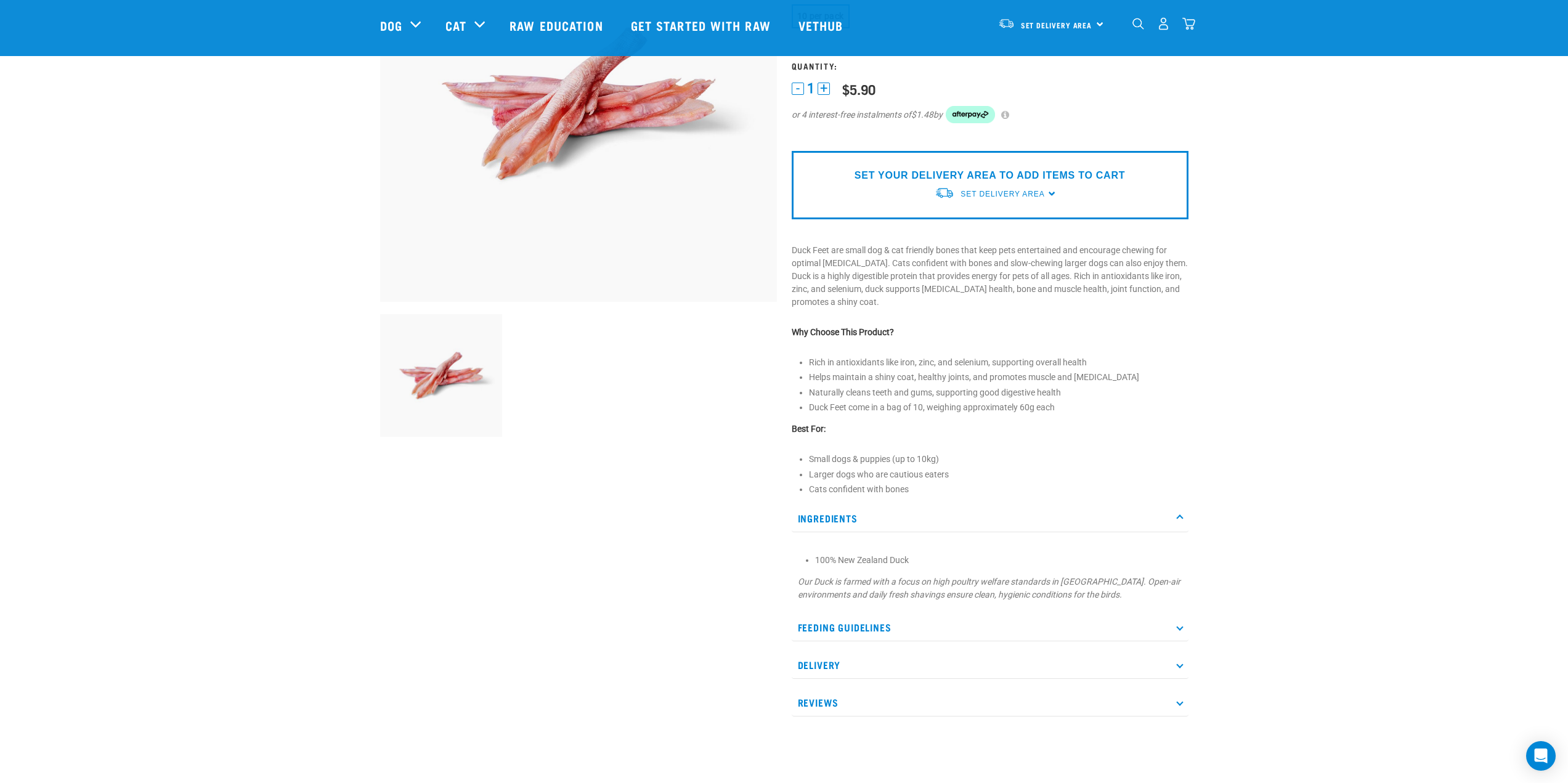
click at [900, 524] on p "Ingredients" at bounding box center [989, 518] width 397 height 28
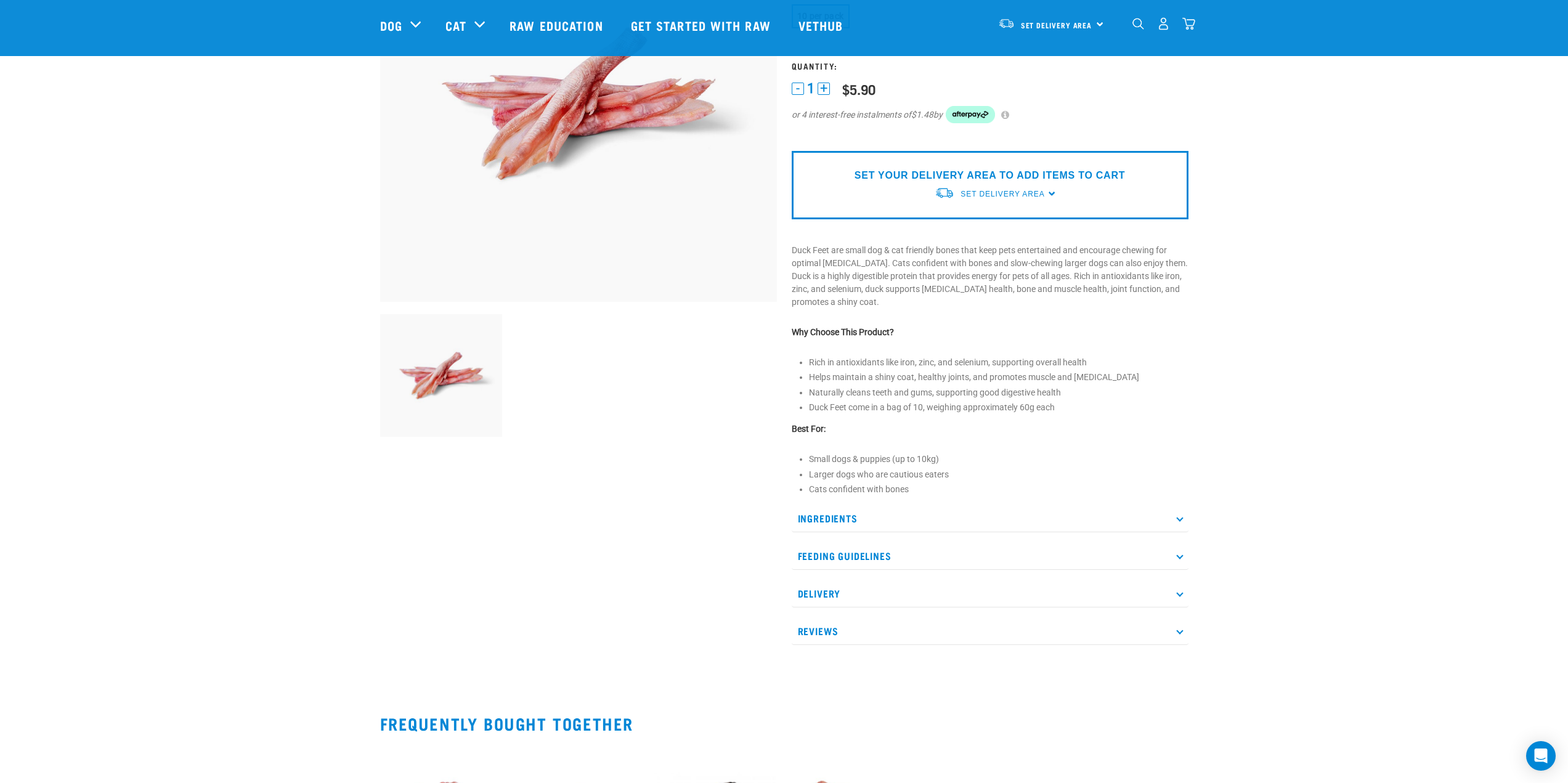
click at [896, 548] on p "Feeding Guidelines" at bounding box center [989, 556] width 397 height 28
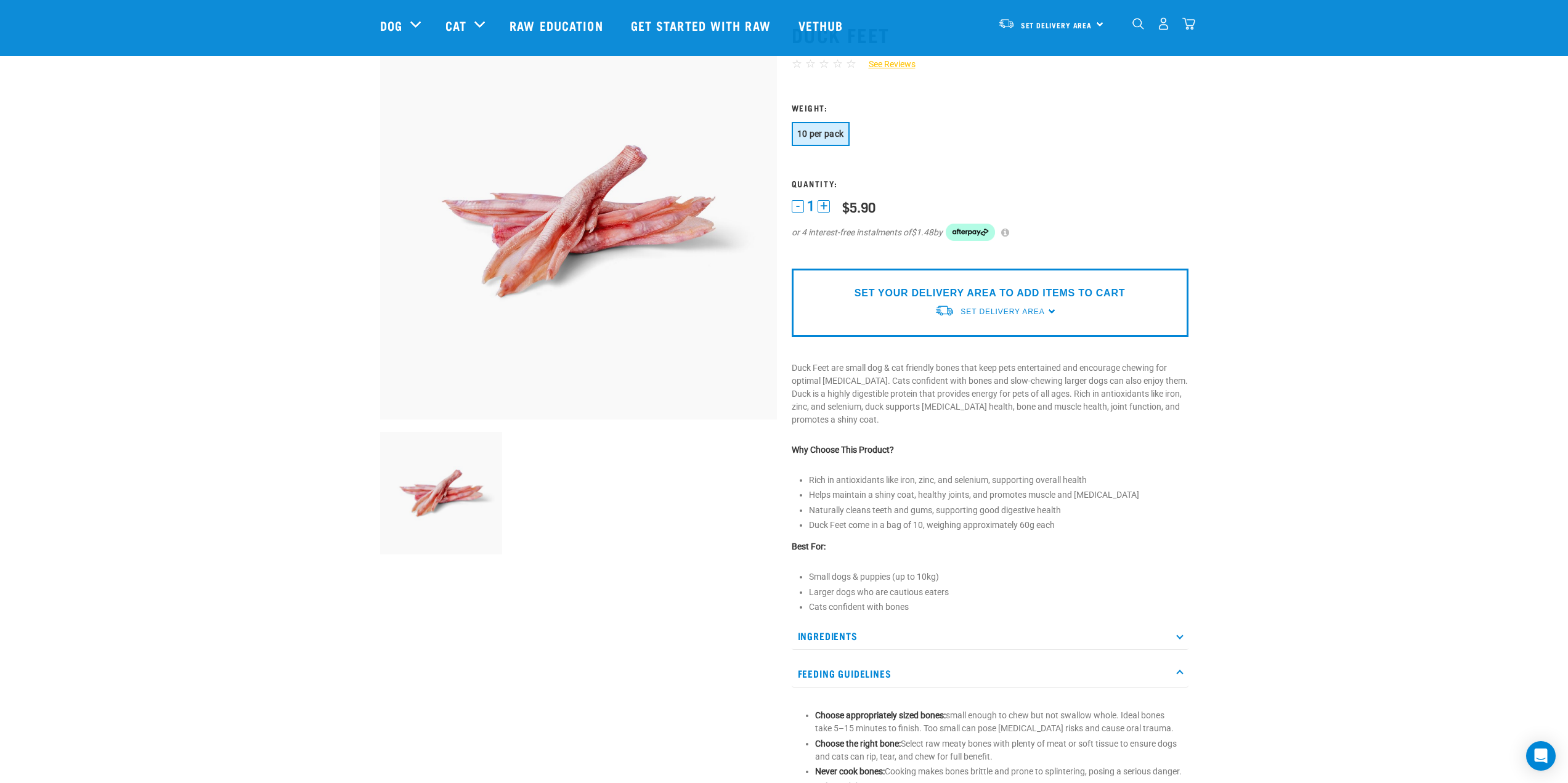
scroll to position [0, 0]
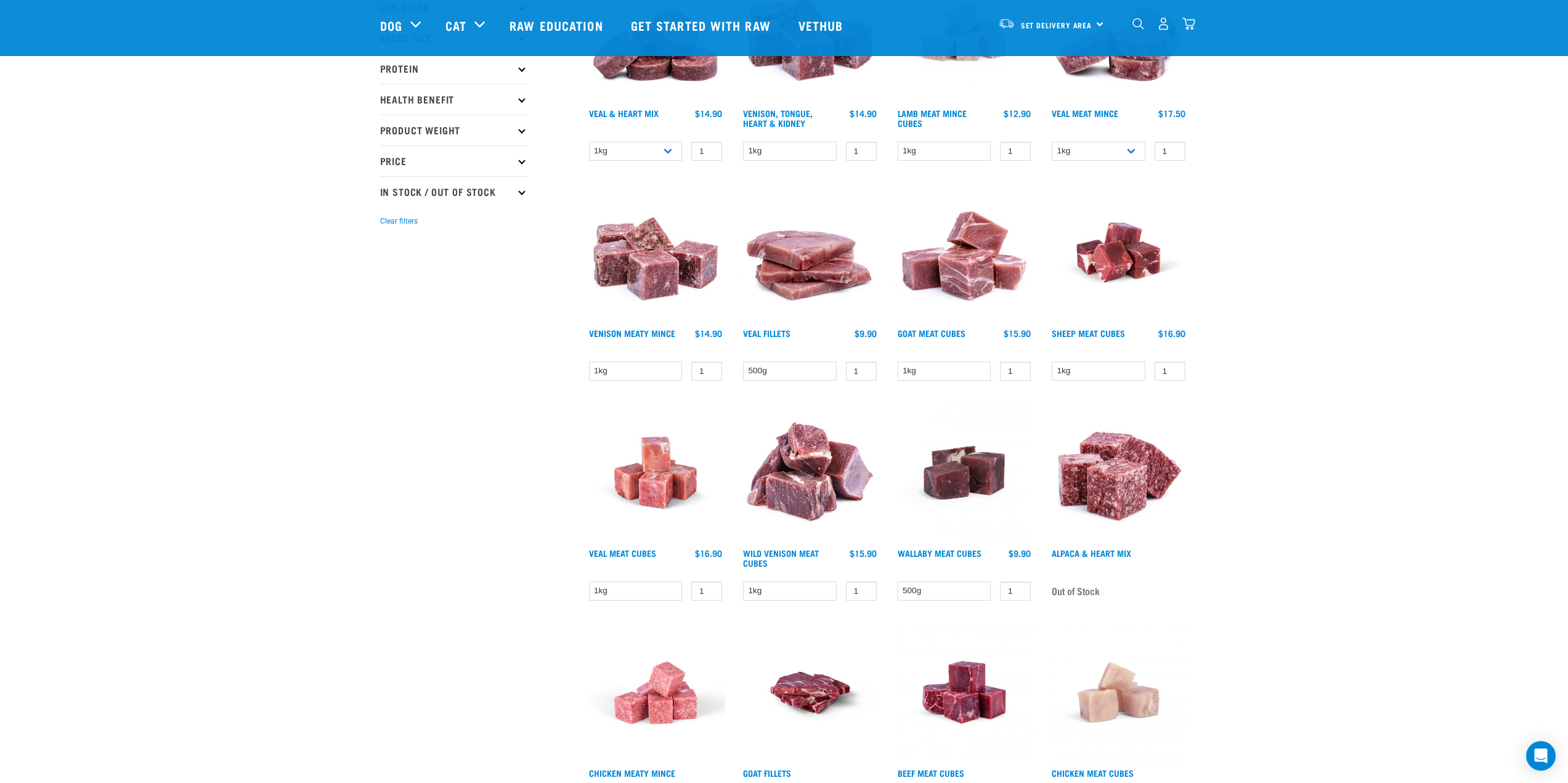
scroll to position [308, 0]
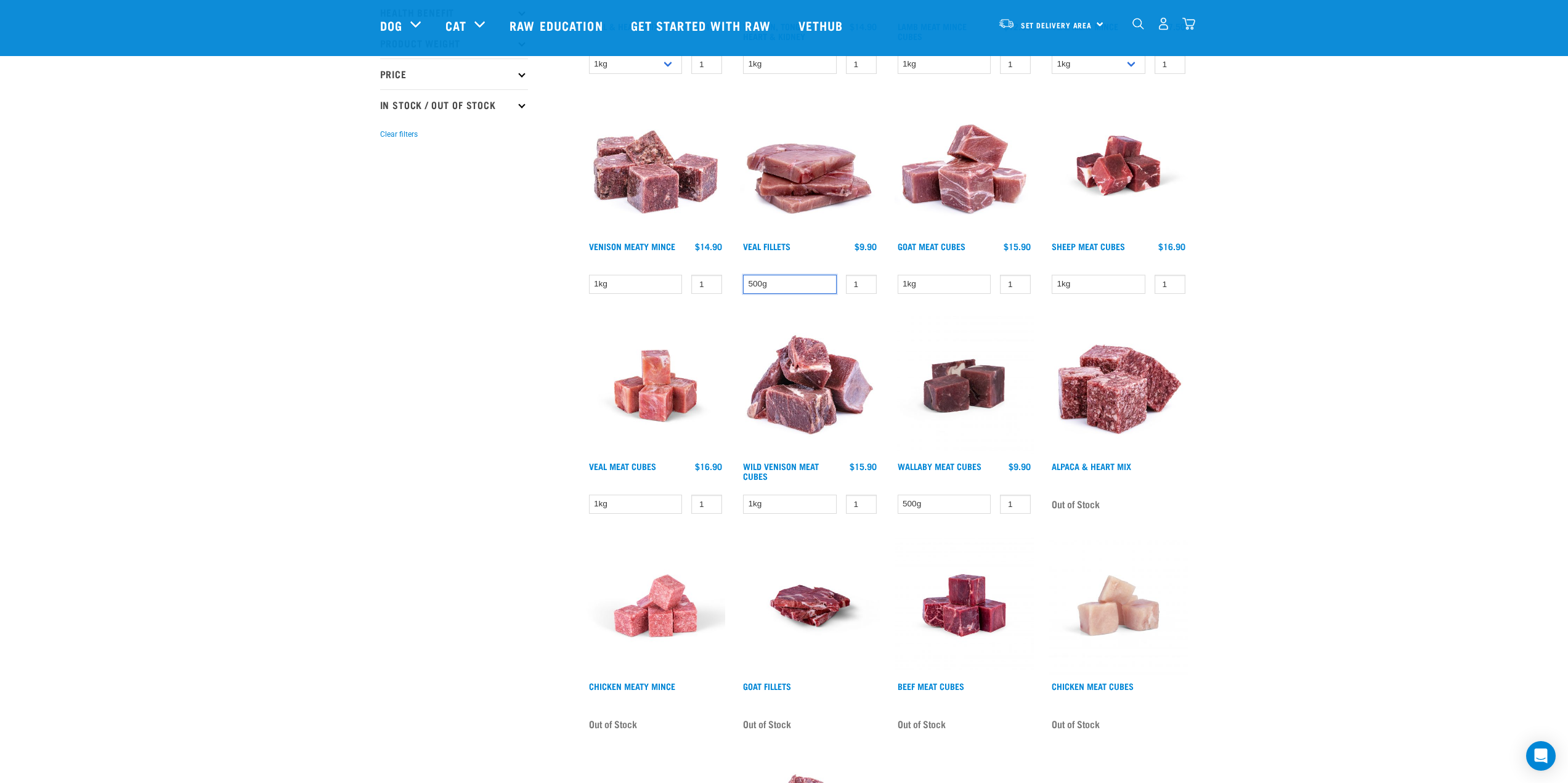
click at [793, 289] on select "500g" at bounding box center [789, 285] width 94 height 19
click at [637, 279] on select "1kg" at bounding box center [635, 285] width 94 height 19
click at [971, 287] on select "1kg" at bounding box center [944, 285] width 94 height 19
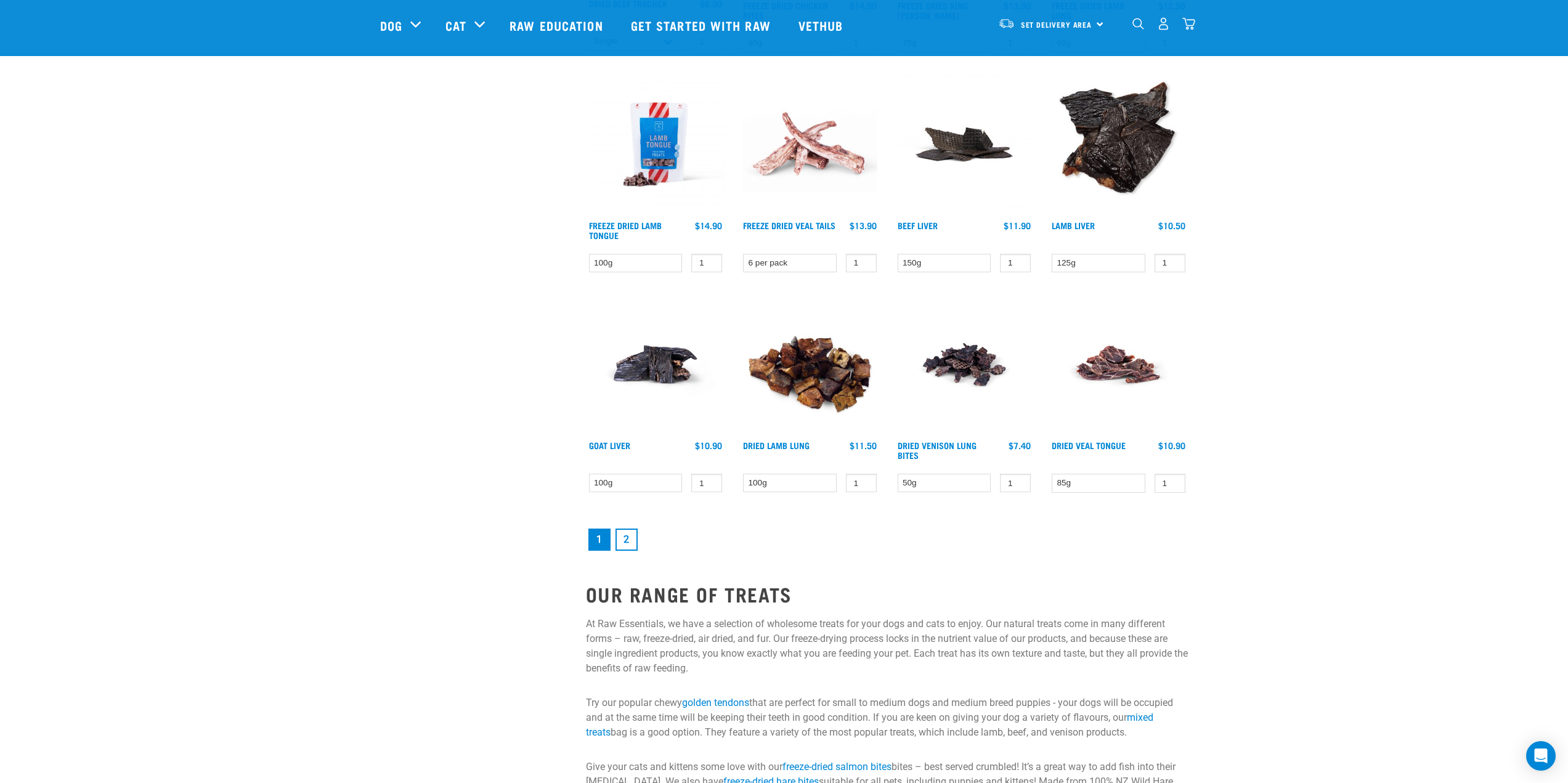
scroll to position [1479, 0]
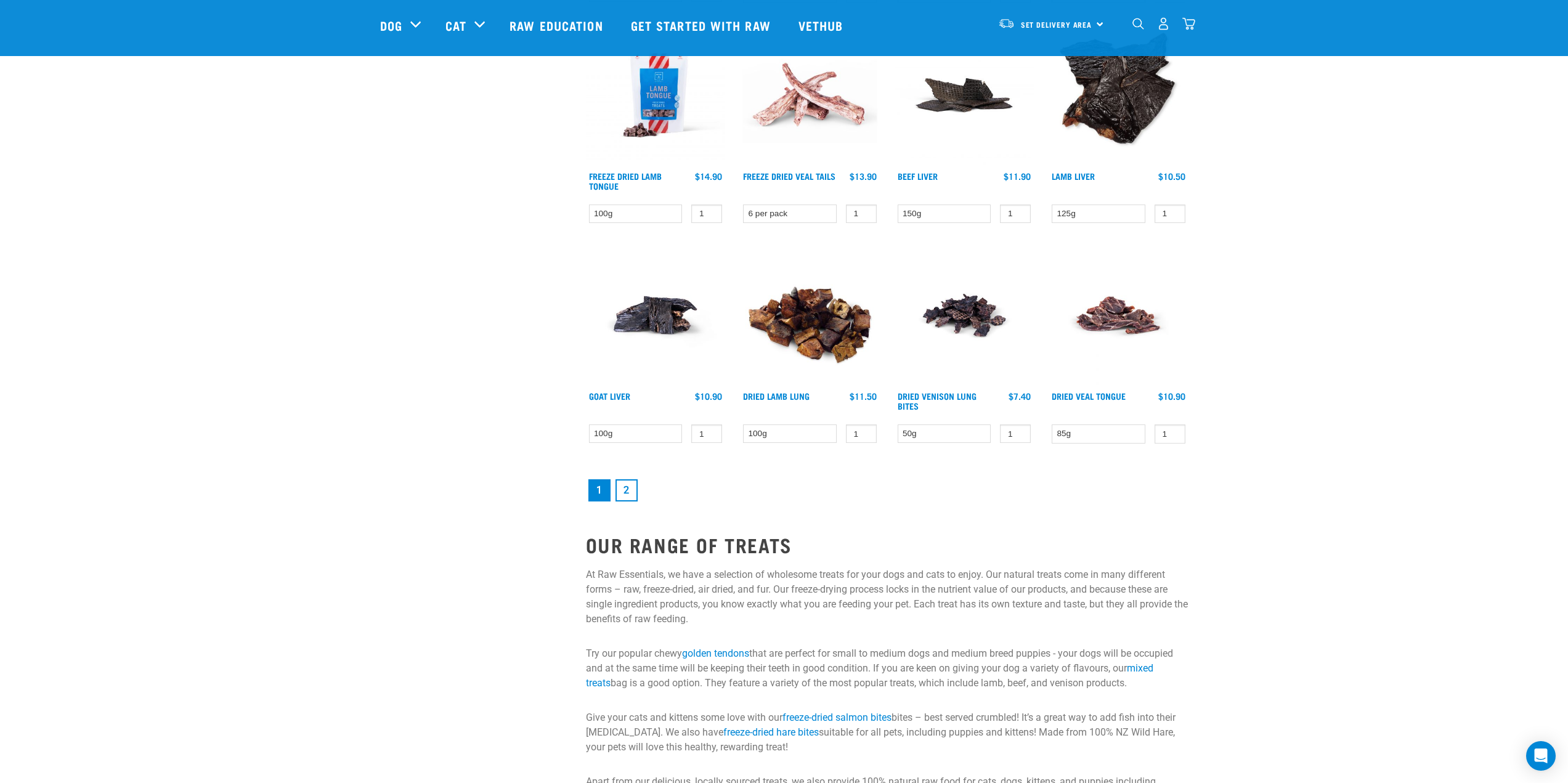
click at [621, 488] on link "2" at bounding box center [626, 490] width 22 height 22
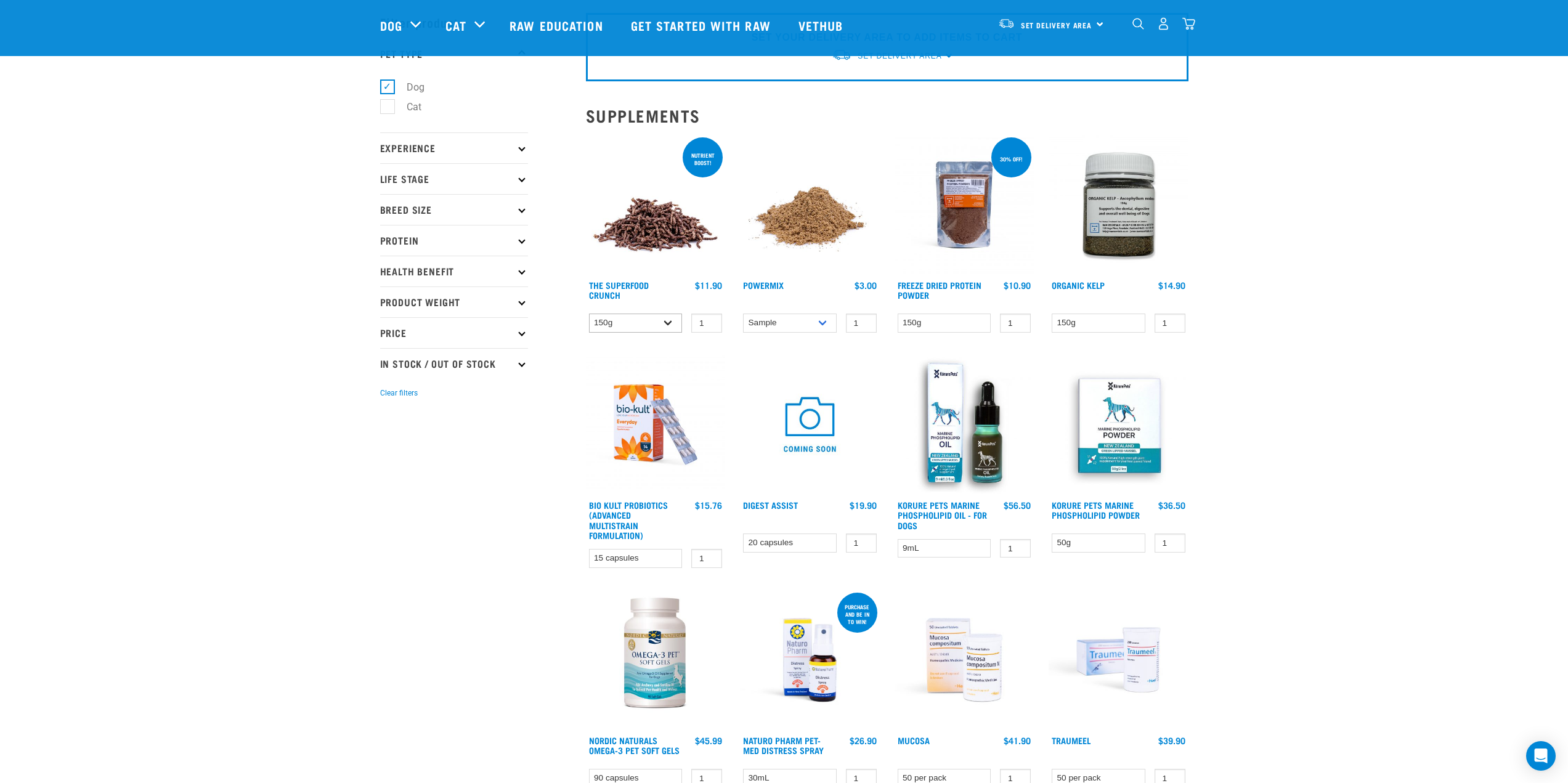
scroll to position [62, 0]
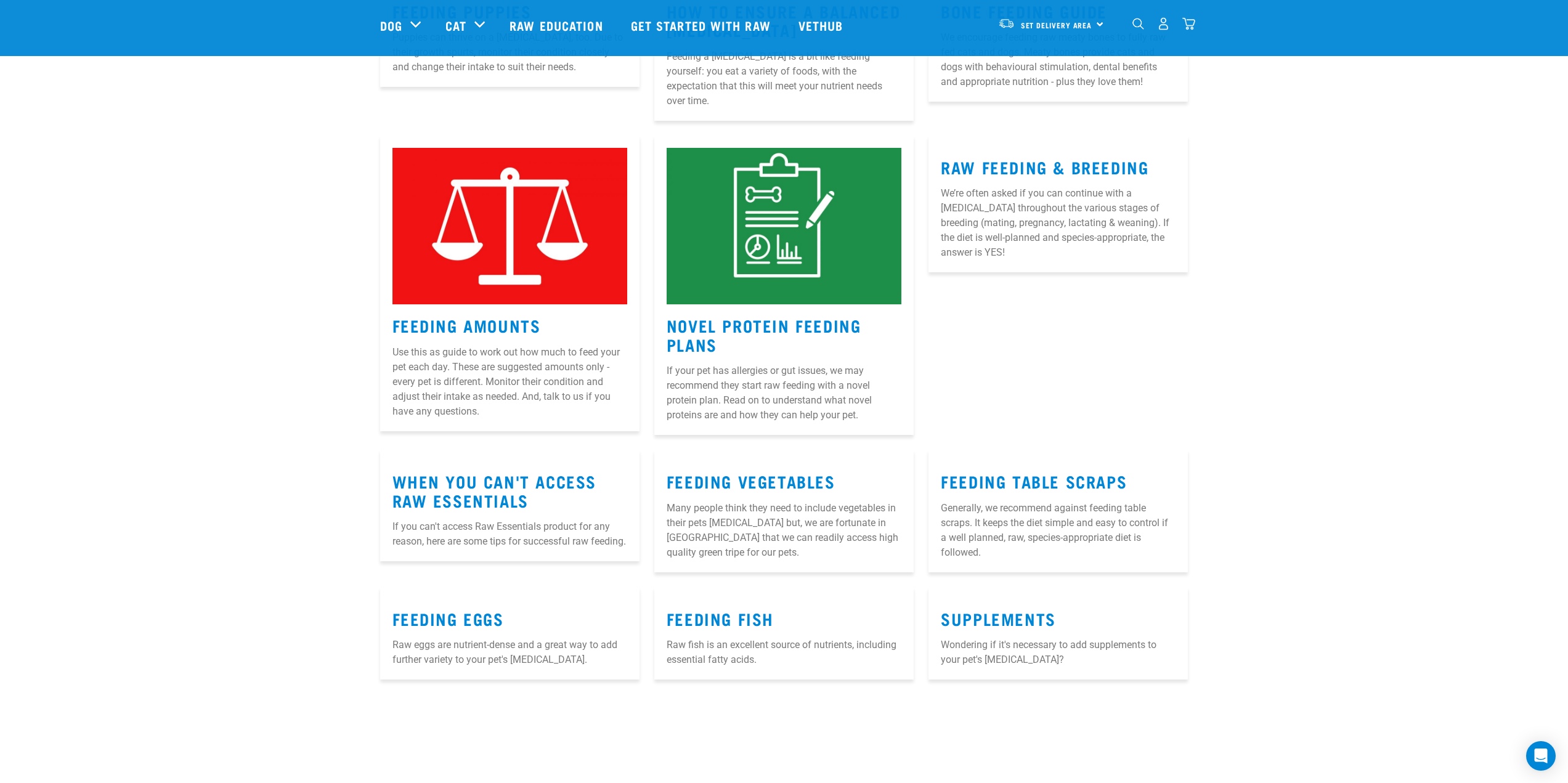
scroll to position [740, 0]
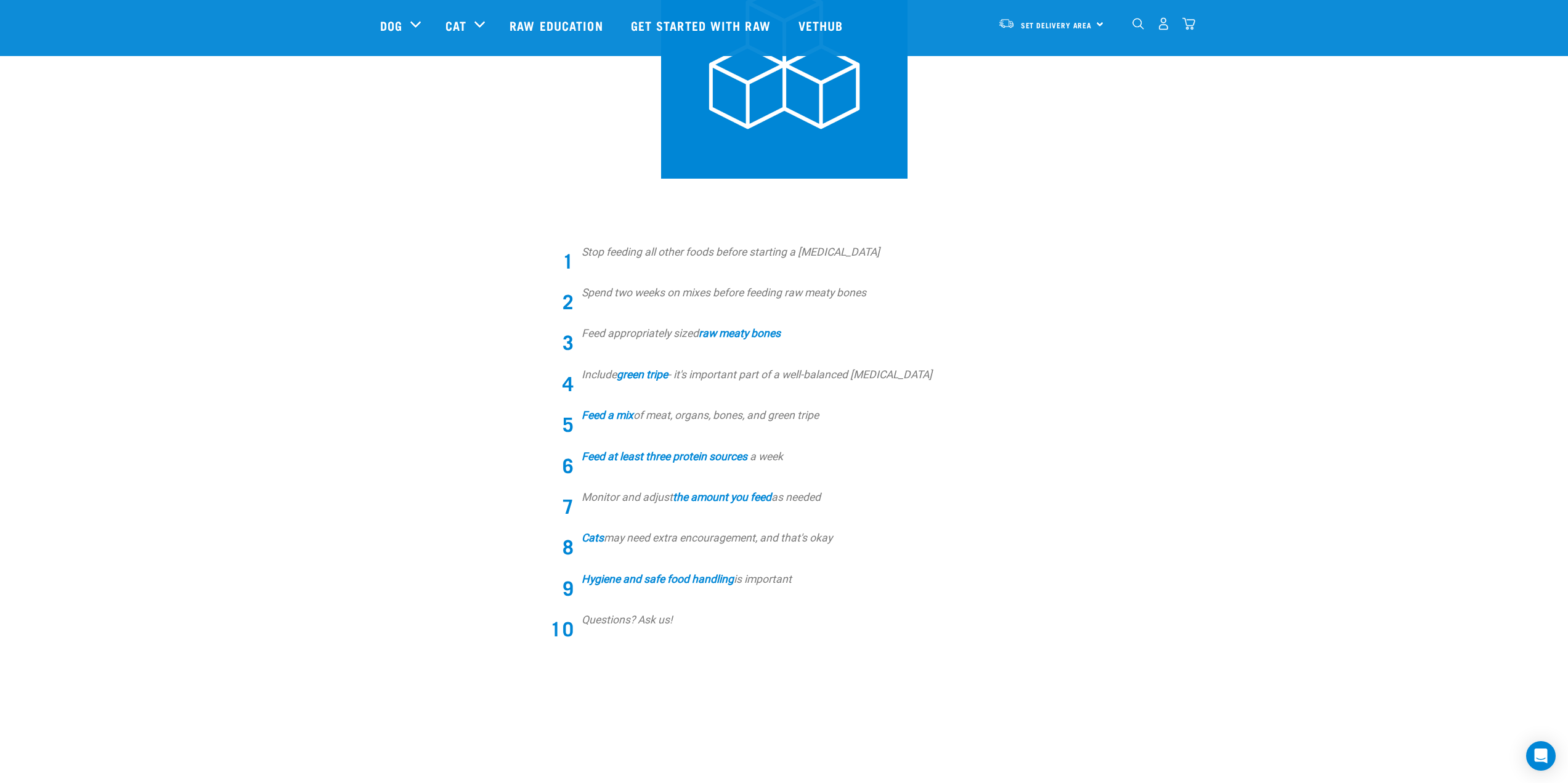
scroll to position [246, 0]
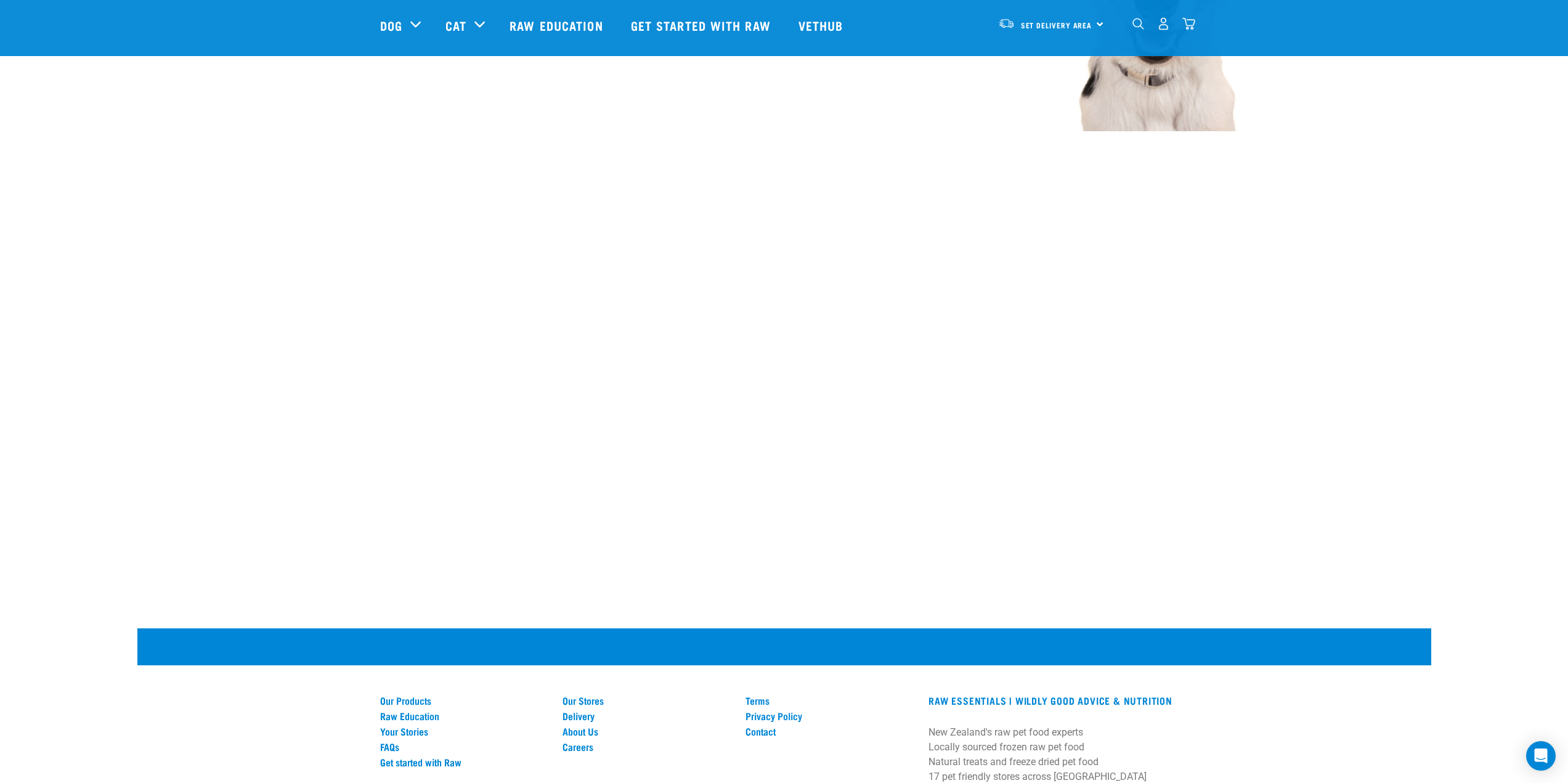
scroll to position [1664, 0]
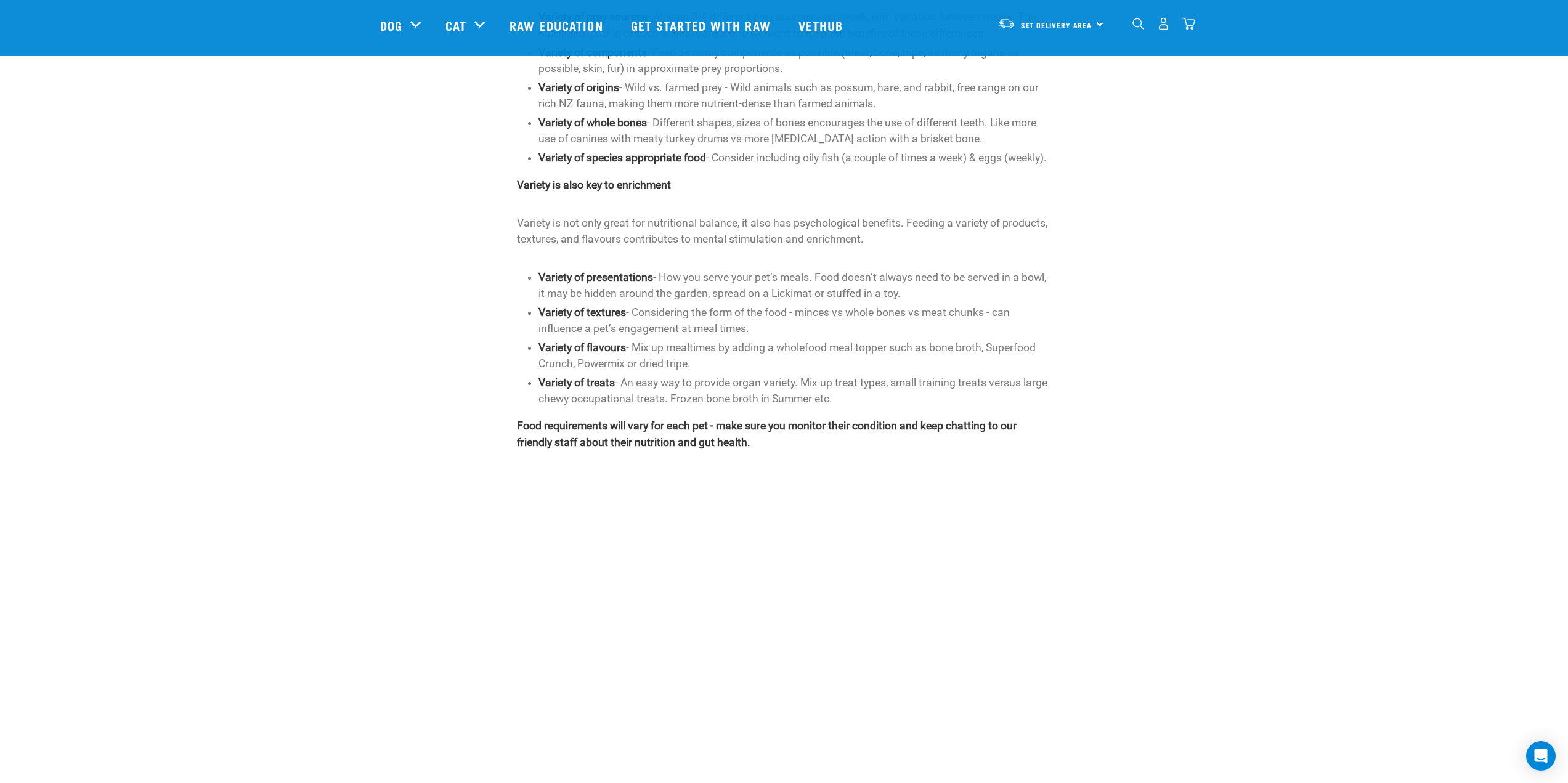
scroll to position [246, 0]
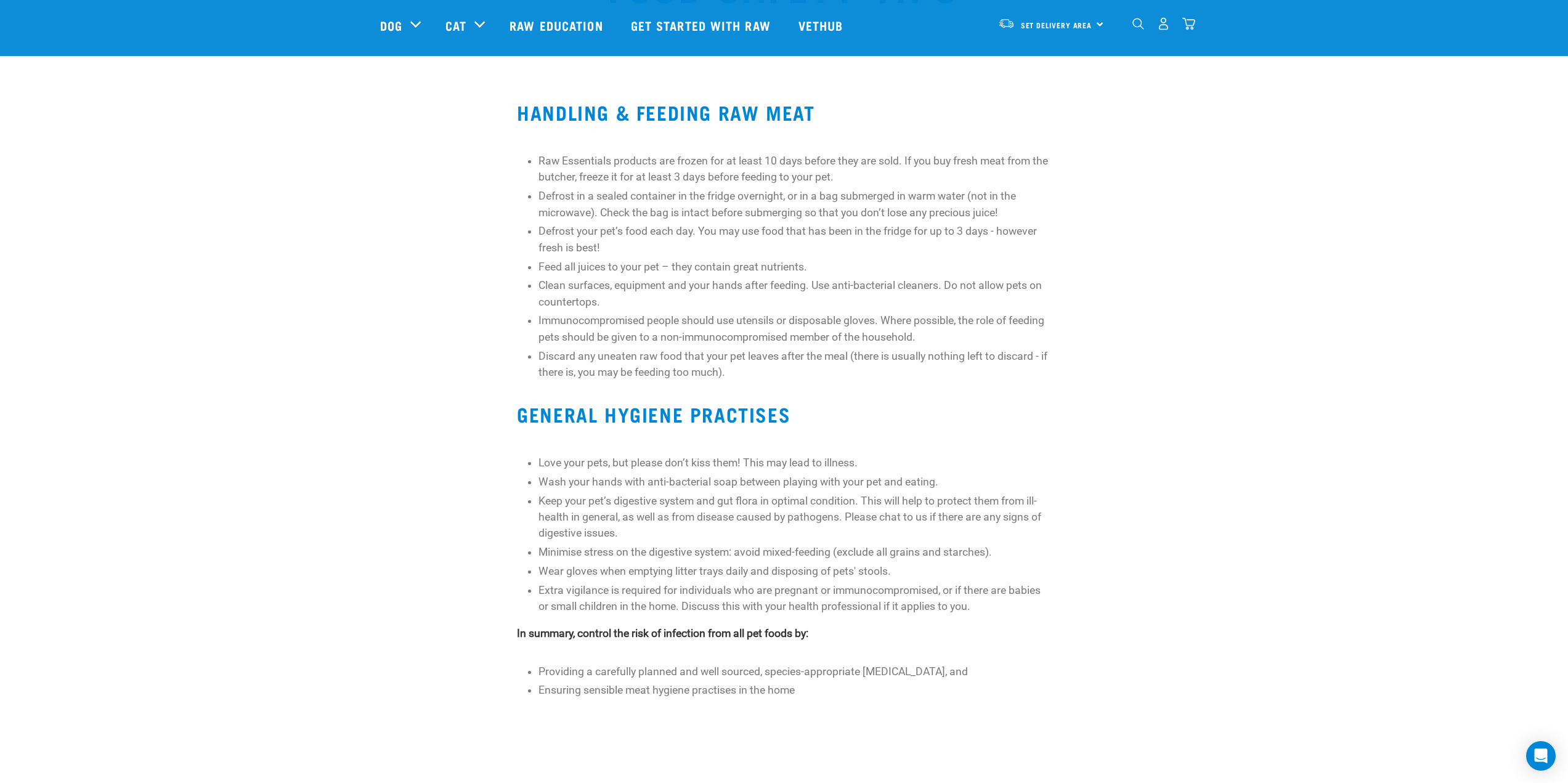
scroll to position [185, 0]
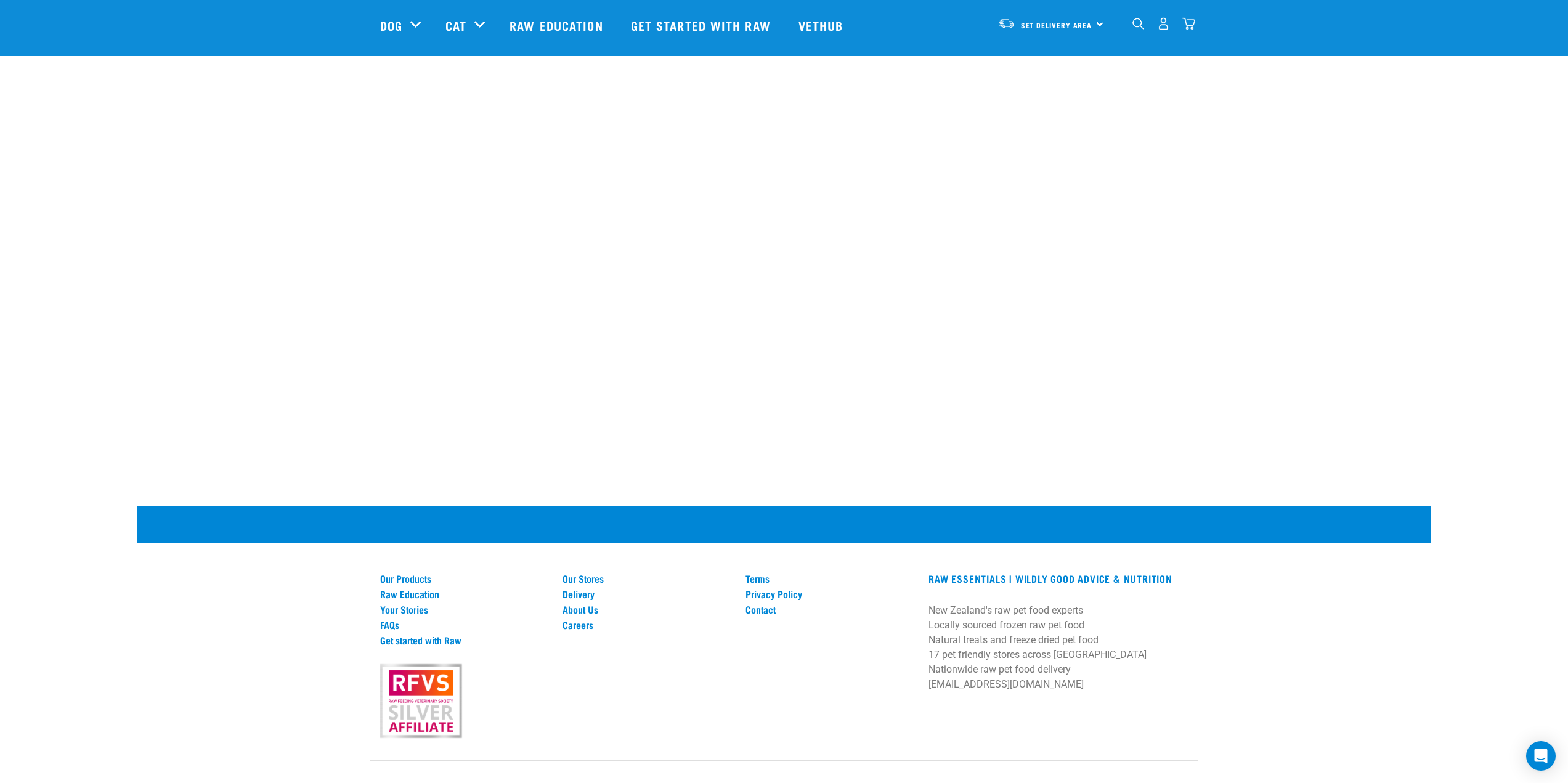
scroll to position [2702, 0]
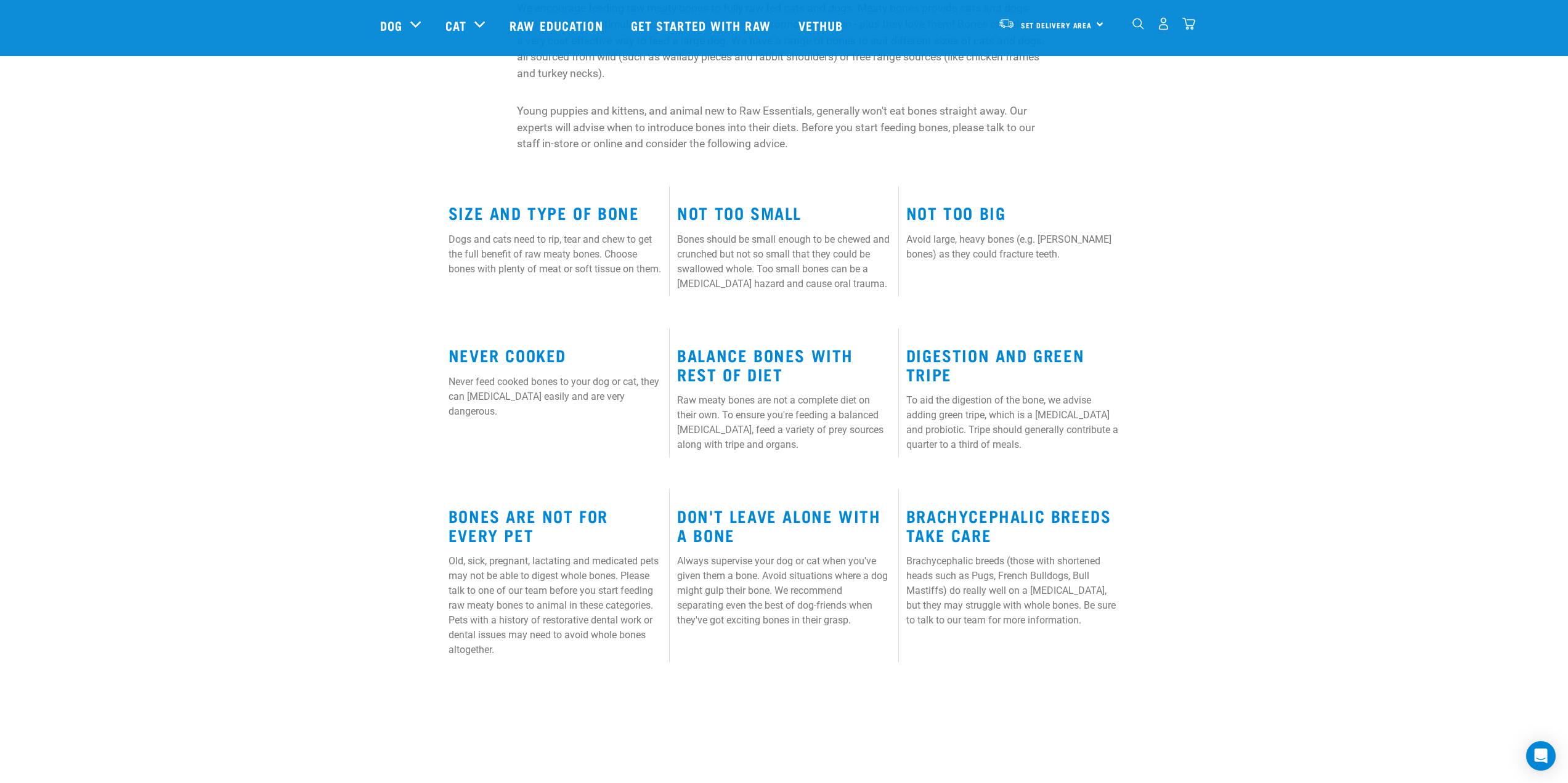
scroll to position [493, 0]
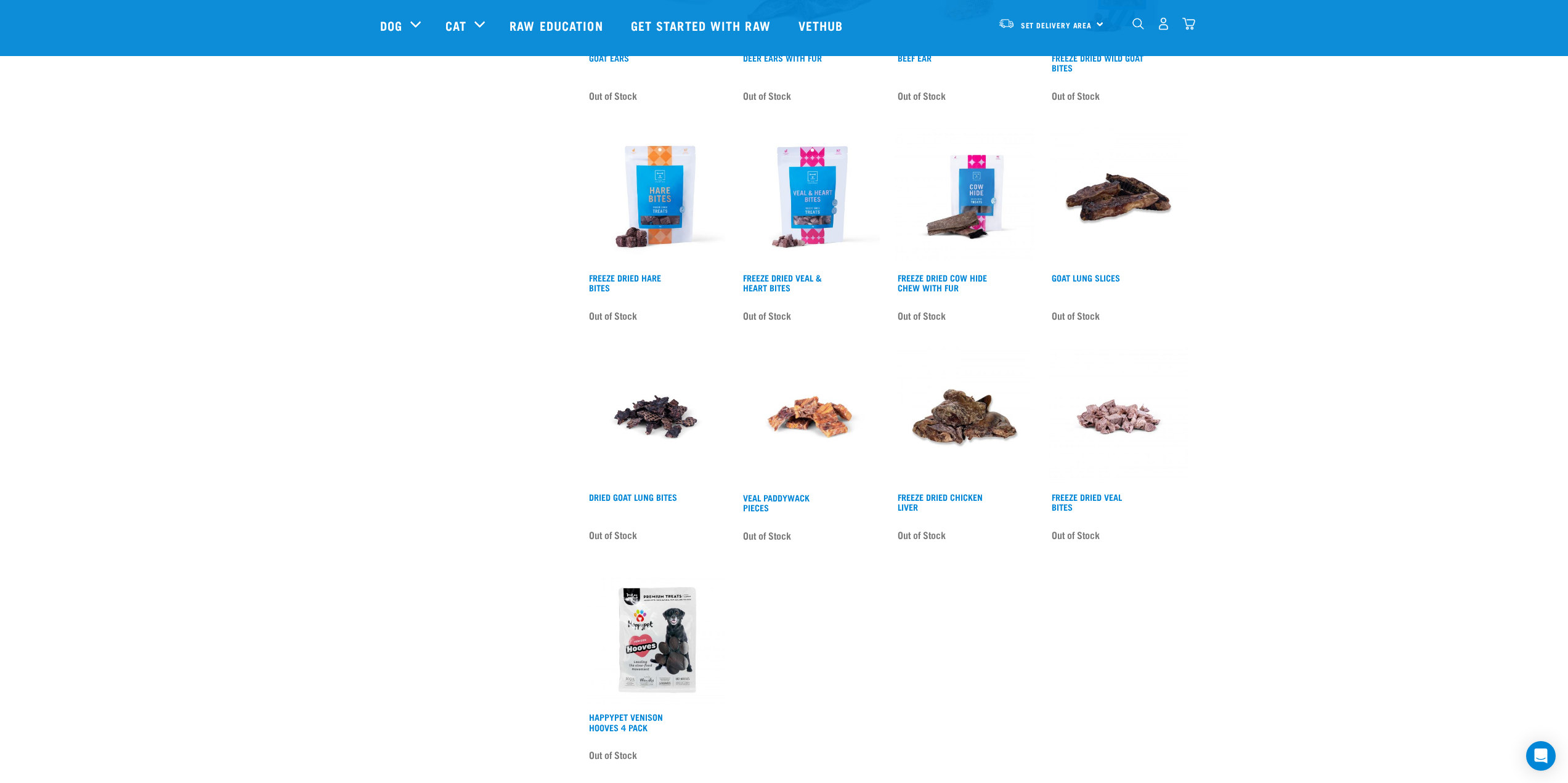
scroll to position [1171, 0]
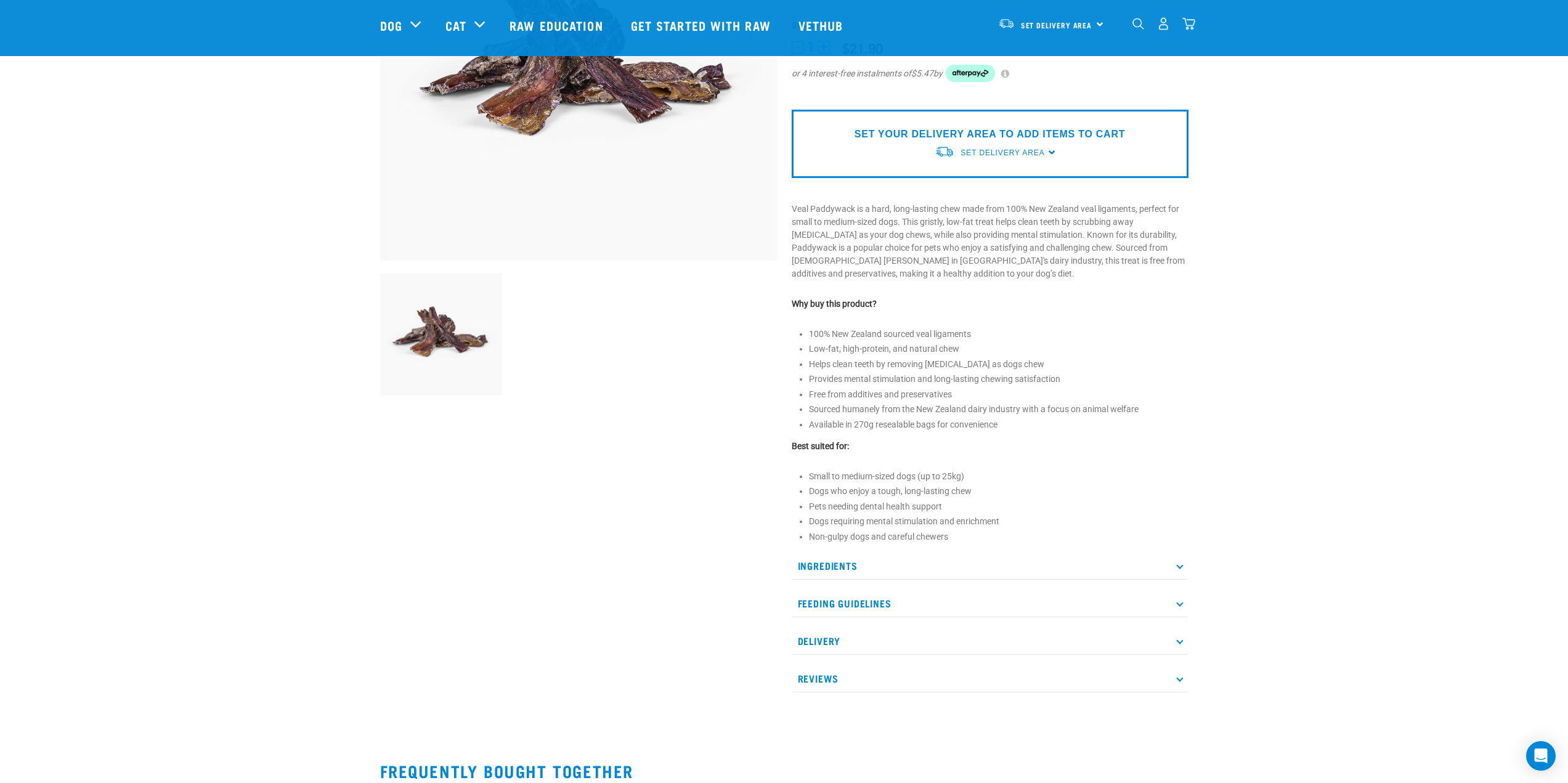
scroll to position [246, 0]
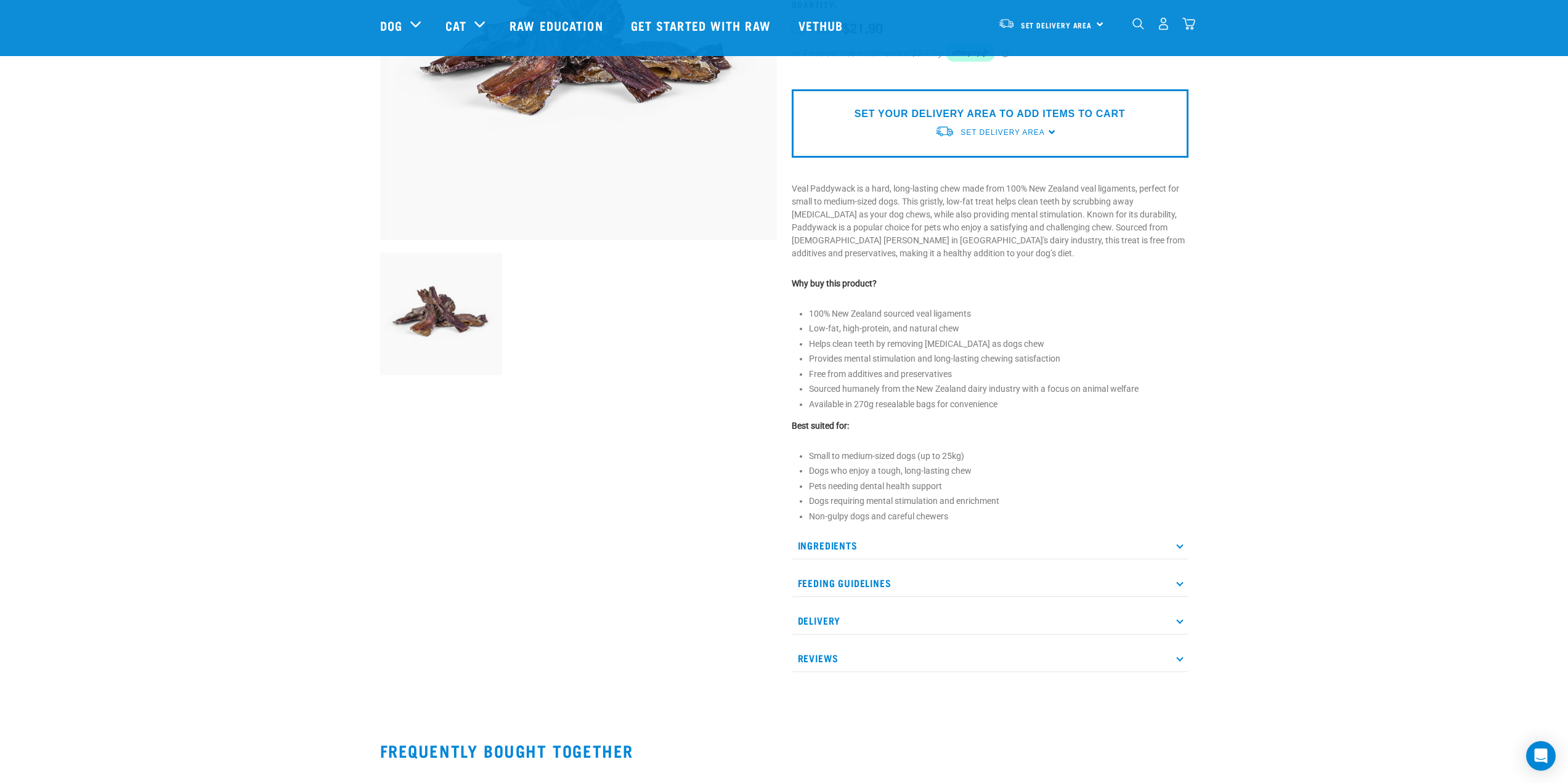
click at [911, 553] on p "Ingredients" at bounding box center [989, 545] width 397 height 28
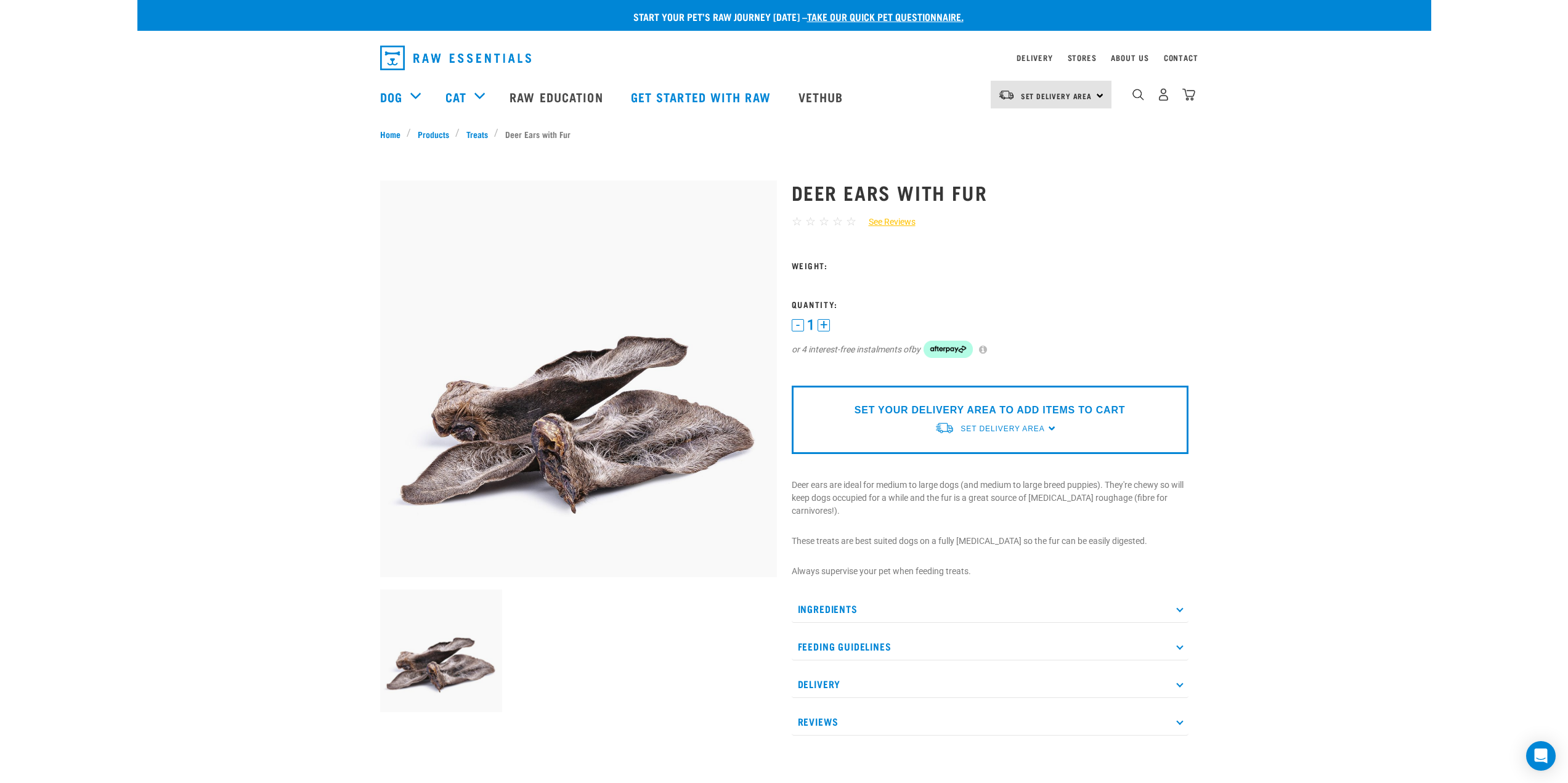
click at [838, 603] on p "Ingredients" at bounding box center [989, 609] width 397 height 28
click at [833, 604] on p "Ingredients" at bounding box center [989, 609] width 397 height 28
click at [842, 635] on p "Feeding Guidelines" at bounding box center [989, 647] width 397 height 28
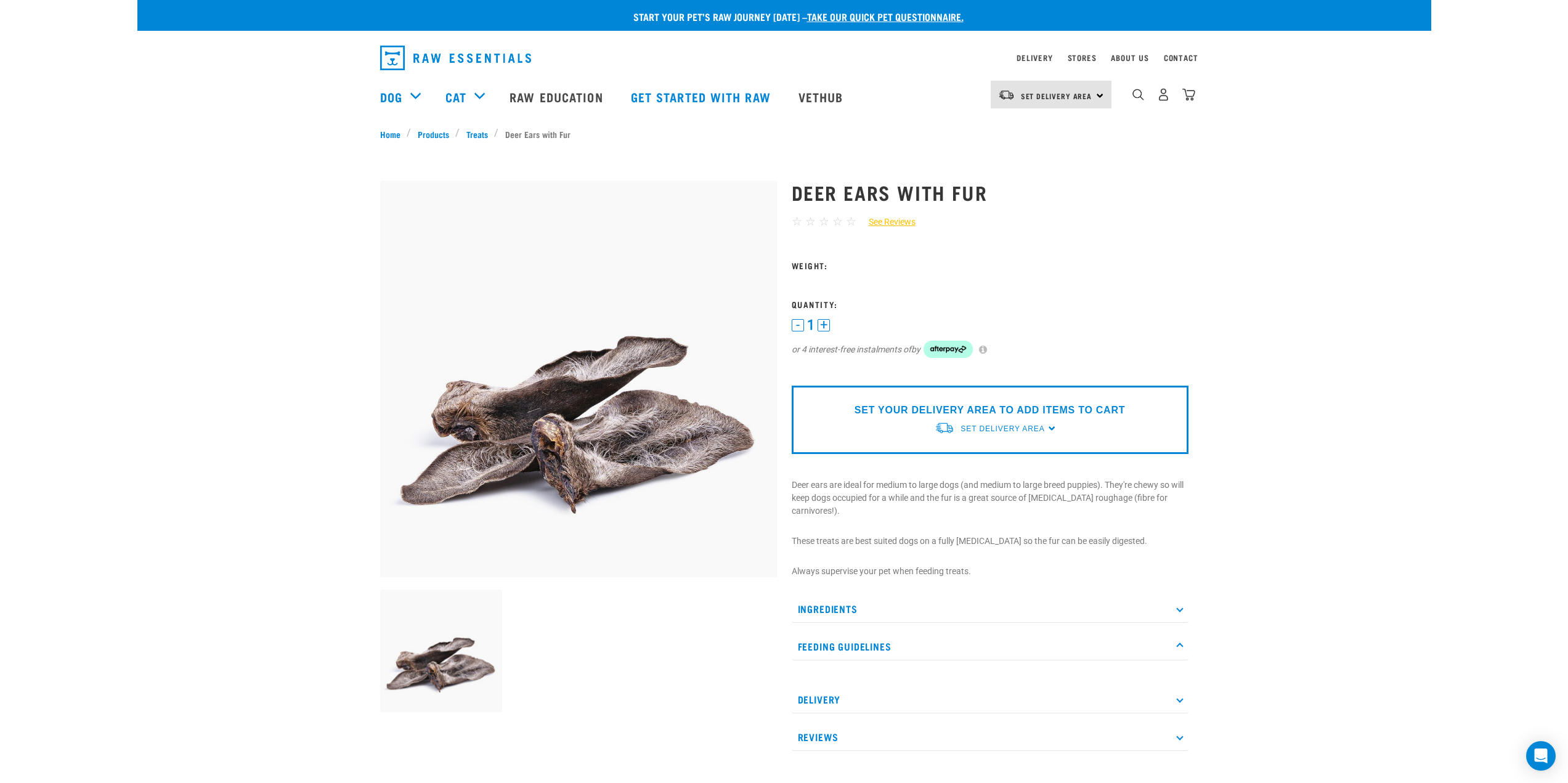
click at [842, 635] on p "Feeding Guidelines" at bounding box center [989, 647] width 397 height 28
